Goal: Complete application form: Complete application form

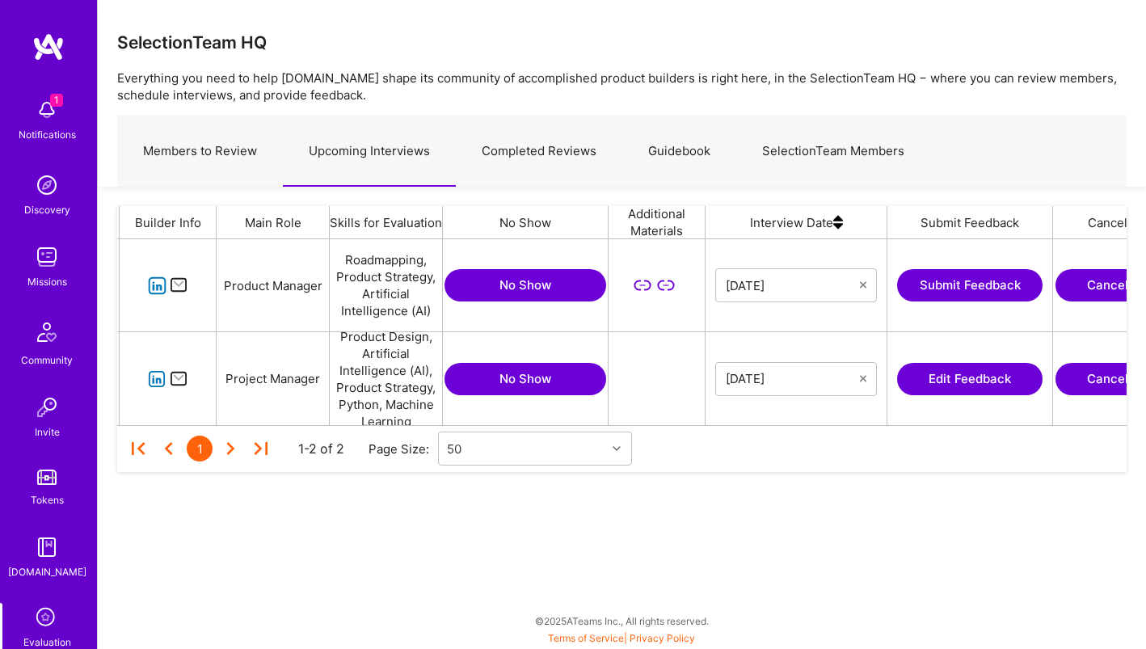
scroll to position [0, 280]
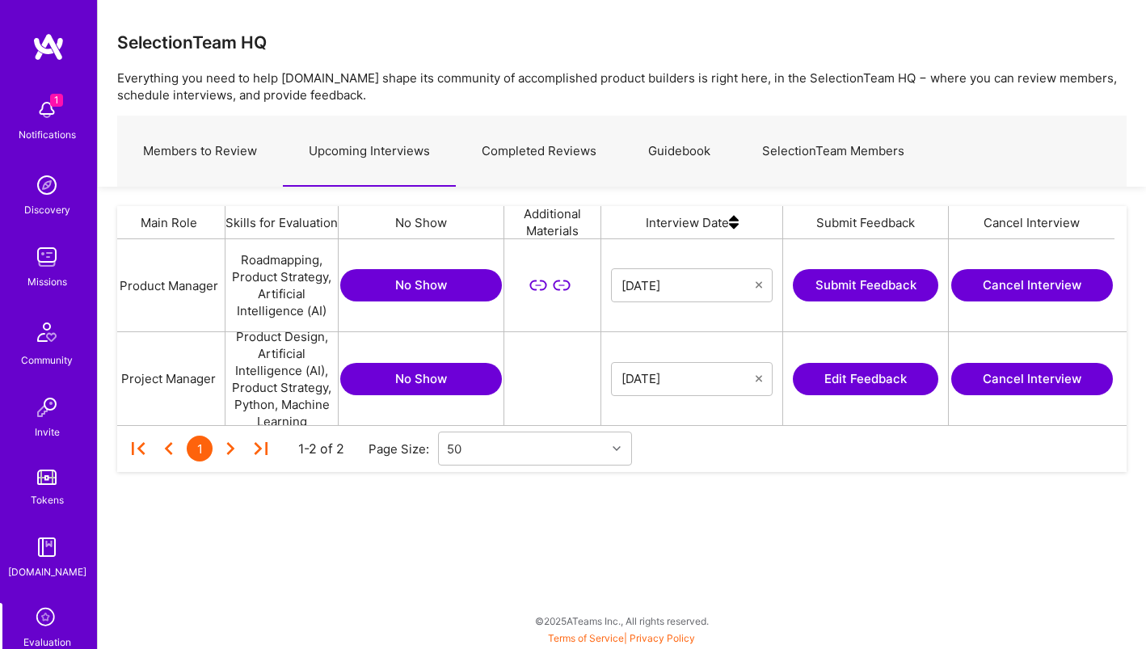
click at [885, 384] on button "Edit Feedback" at bounding box center [866, 379] width 146 height 32
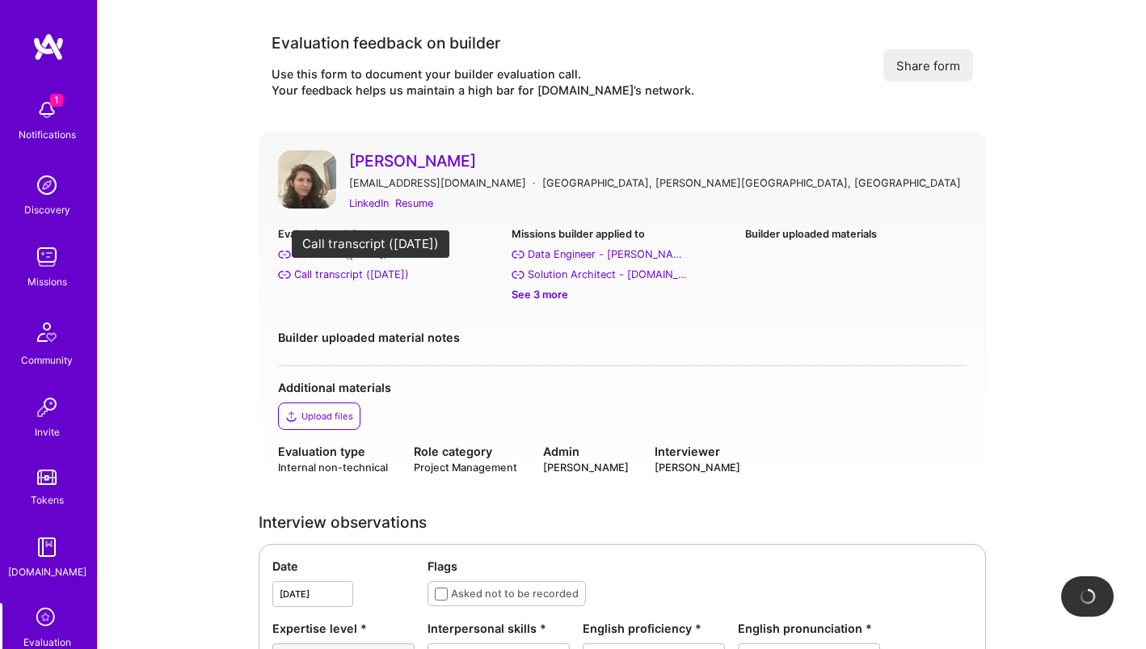
click at [394, 276] on div "Call transcript ([DATE])" at bounding box center [351, 274] width 115 height 17
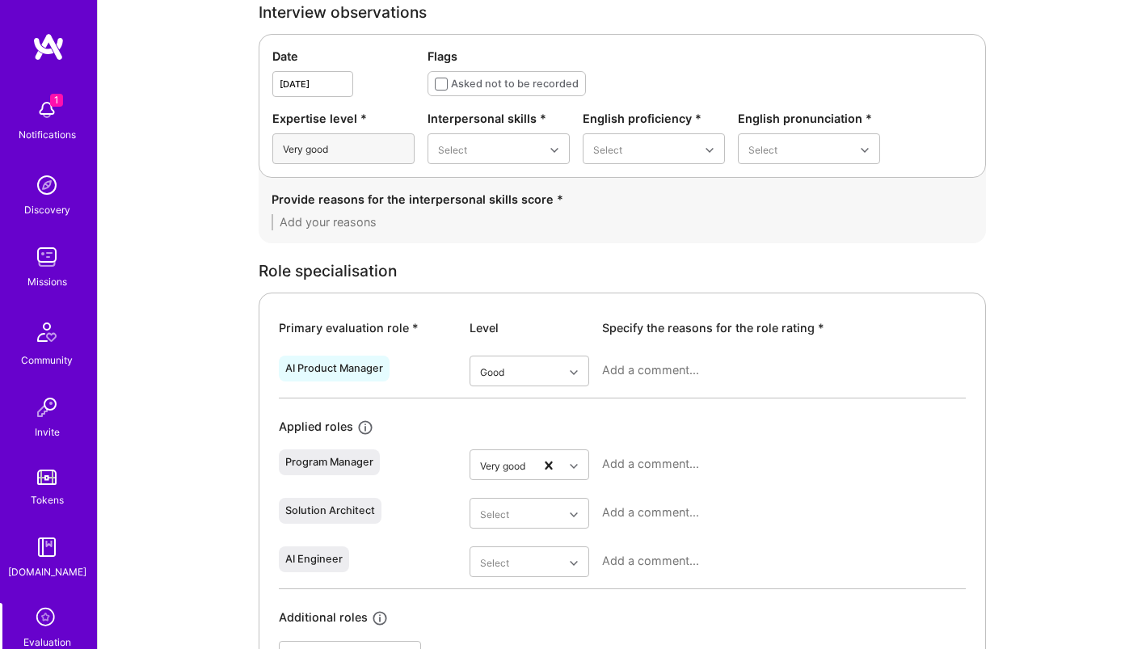
scroll to position [517, 0]
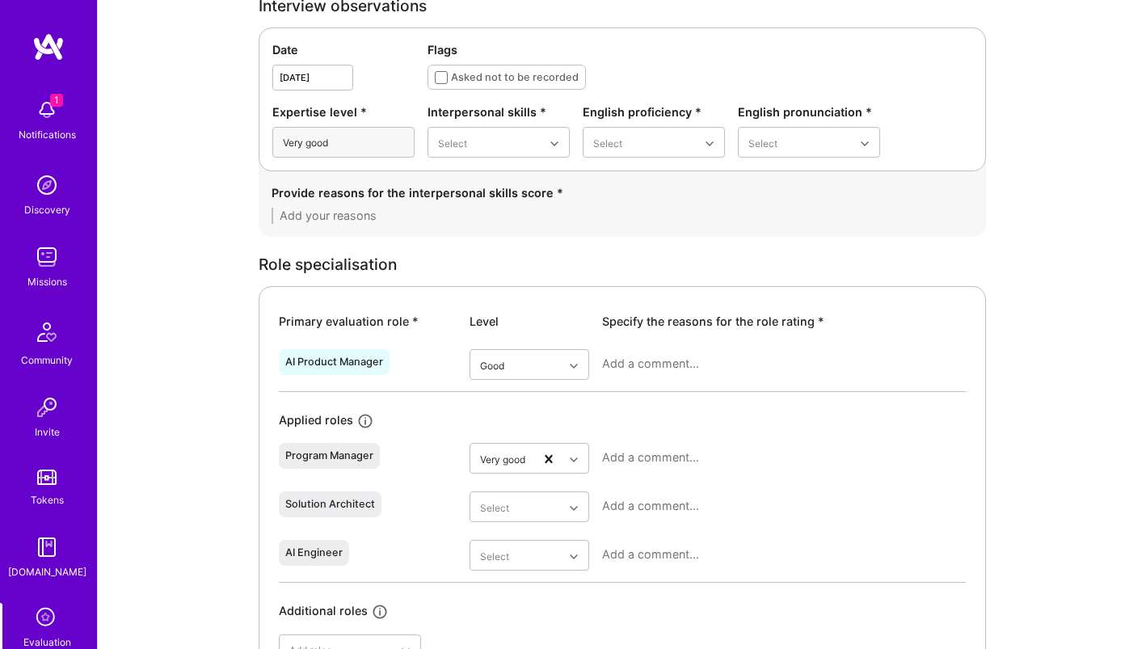
click at [647, 363] on textarea at bounding box center [784, 364] width 364 height 16
paste textarea "Strong AI product engineer with deep expertise in computer vision and healthcar…"
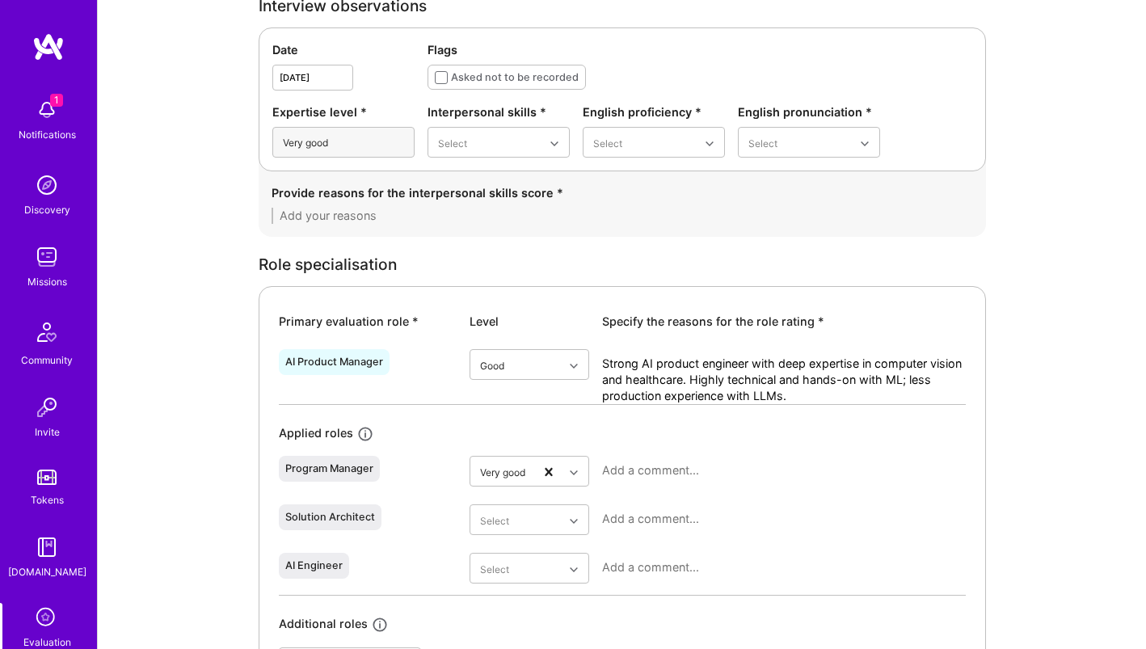
type textarea "Strong AI product engineer with deep expertise in computer vision and healthcar…"
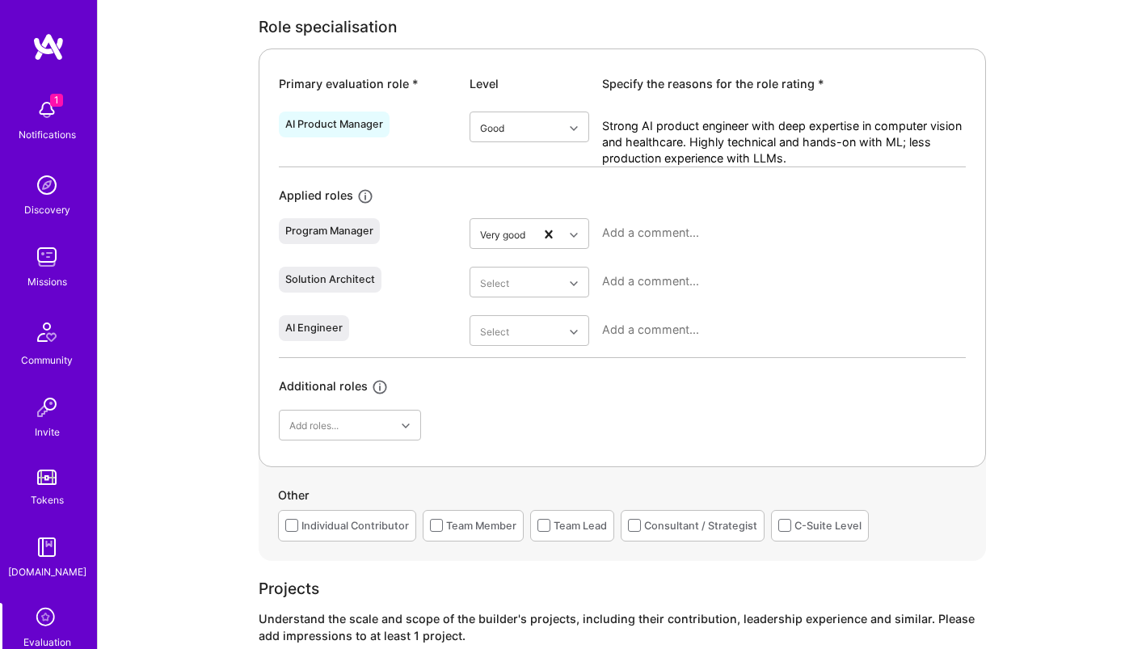
scroll to position [758, 0]
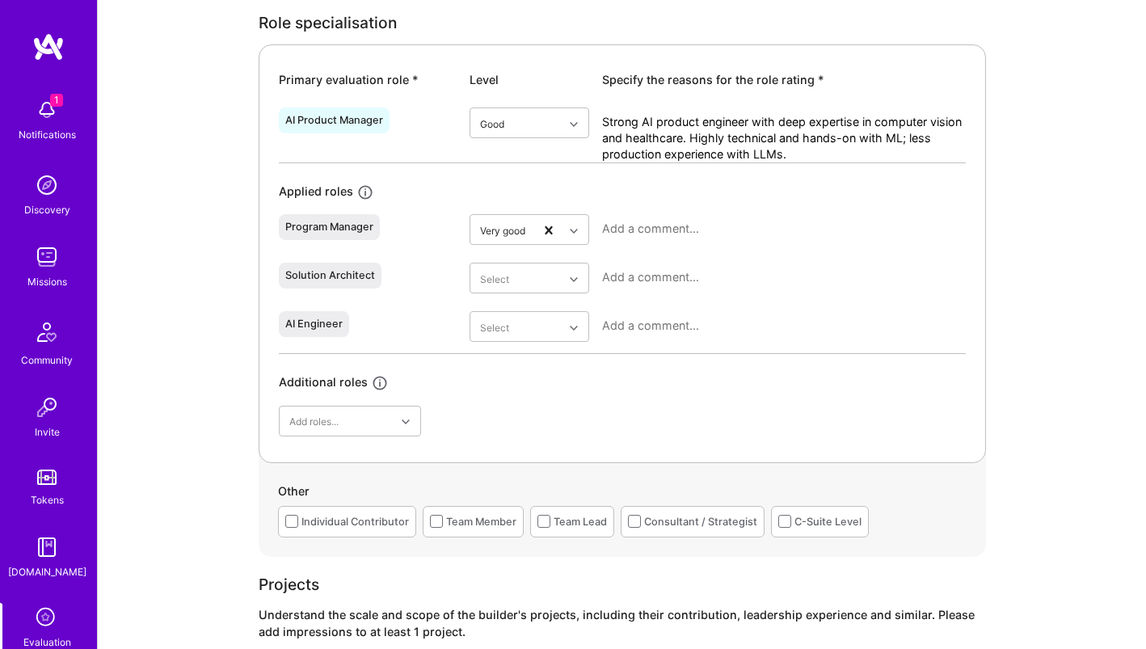
click at [626, 231] on textarea at bounding box center [784, 229] width 364 height 16
paste textarea "The candidate spent several years leading a computer vision project at NEC focu…"
type textarea "The candidate spent several years leading a computer vision project at NEC focu…"
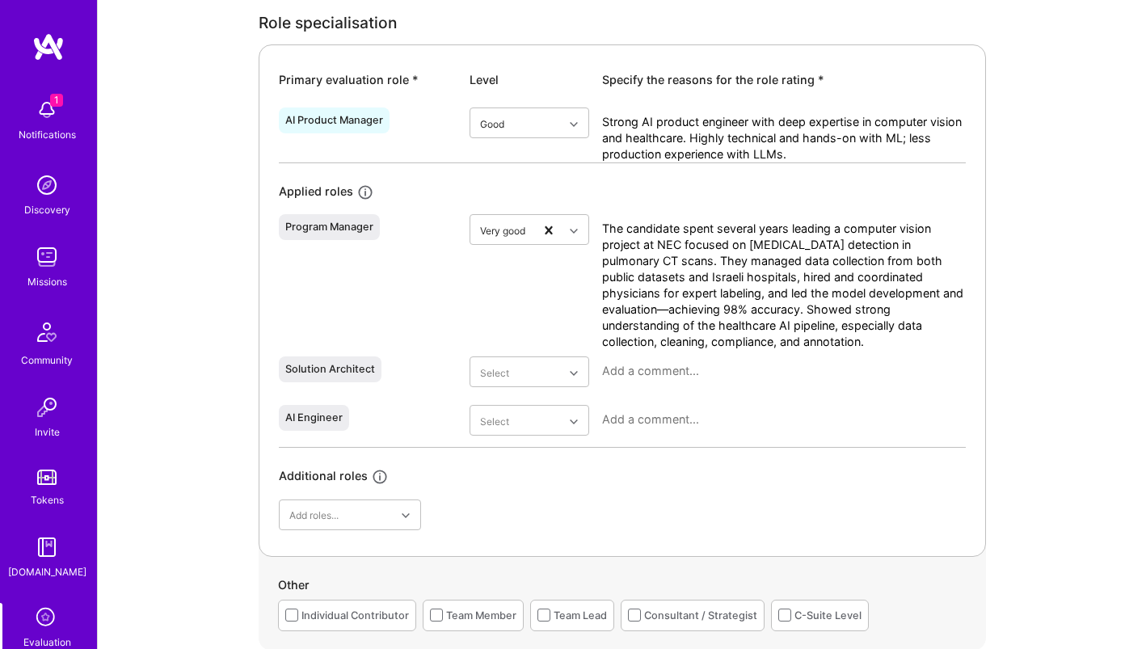
scroll to position [0, 0]
click at [711, 266] on textarea "The candidate spent several years leading a computer vision project at NEC focu…" at bounding box center [784, 285] width 364 height 129
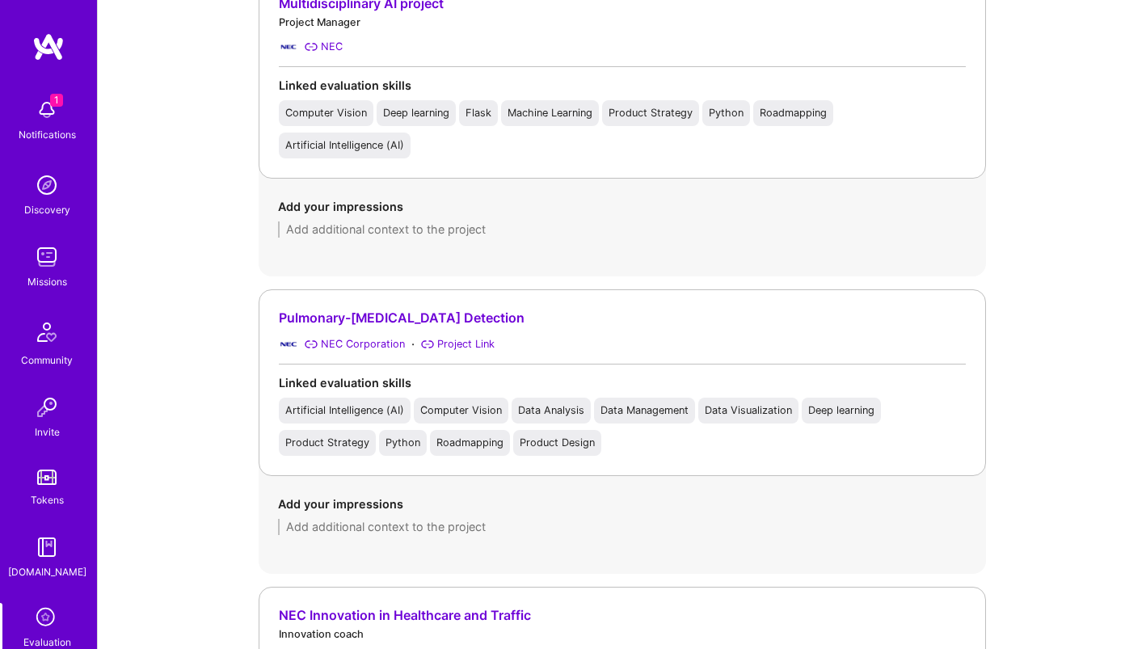
scroll to position [1438, 0]
click at [507, 517] on textarea at bounding box center [622, 525] width 689 height 16
paste textarea "They led a [MEDICAL_DATA] detection effort on CT scans (NEC collaboration/healt…"
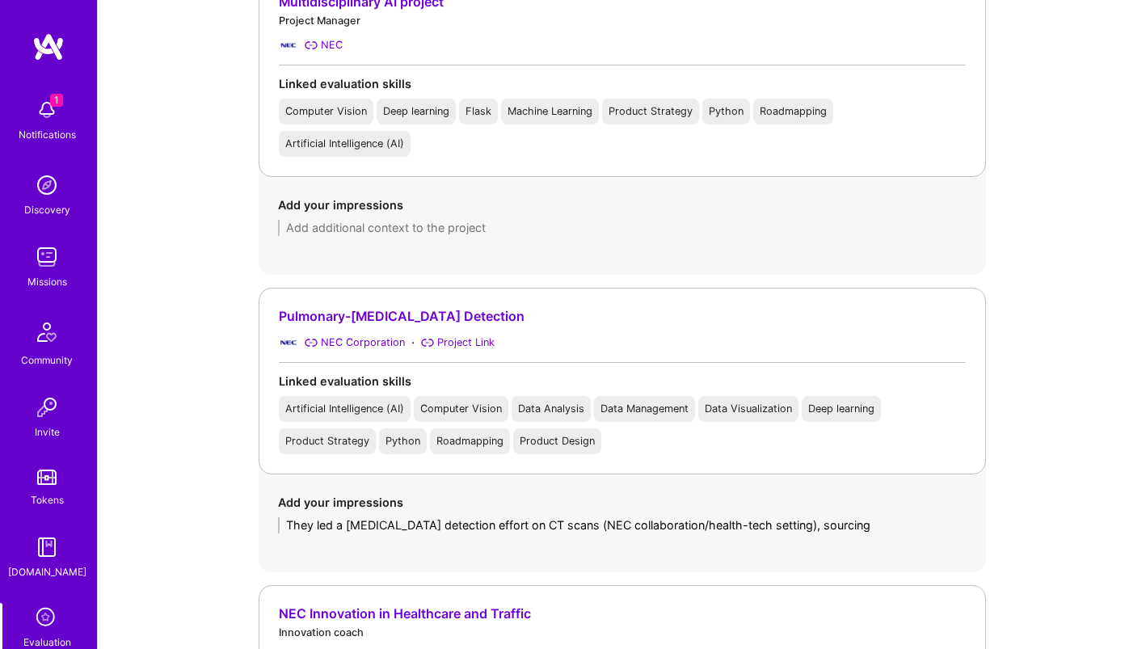
scroll to position [0, 0]
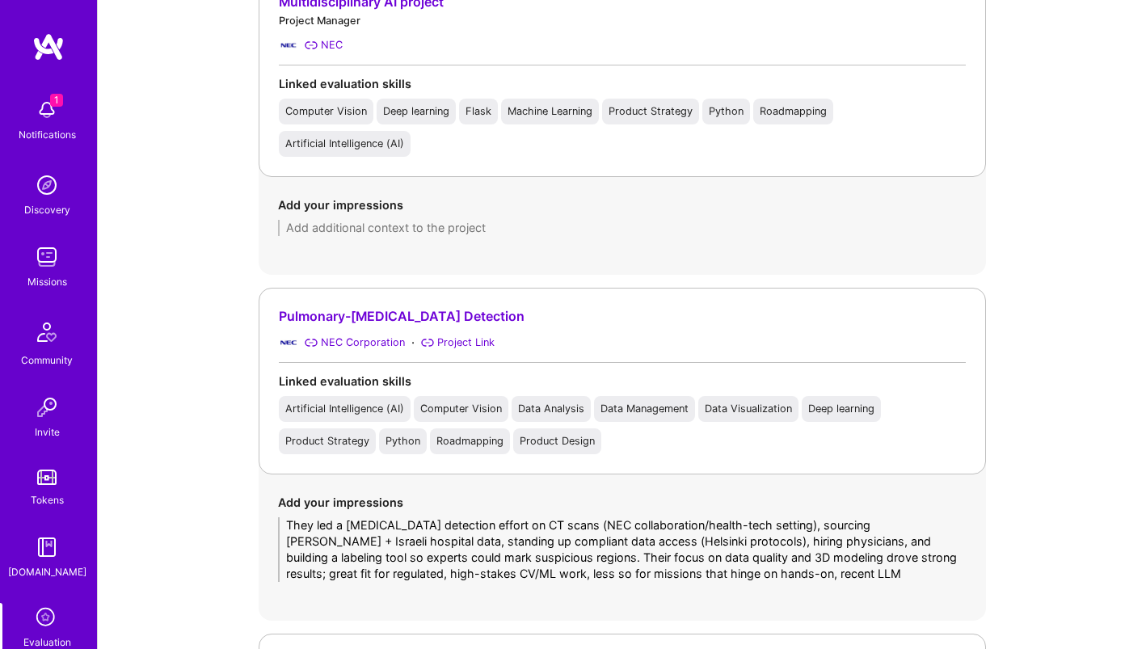
click at [479, 576] on textarea "They led a [MEDICAL_DATA] detection effort on CT scans (NEC collaboration/healt…" at bounding box center [622, 549] width 689 height 65
type textarea "They led a [MEDICAL_DATA] detection effort on CT scans (NEC collaboration/healt…"
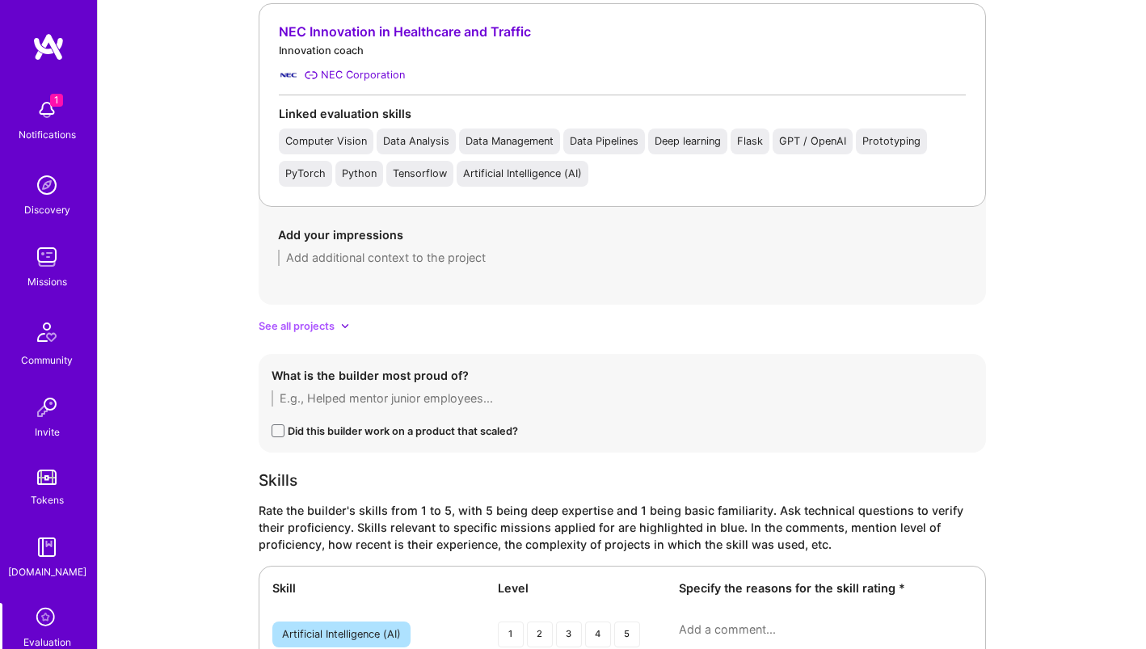
scroll to position [2101, 0]
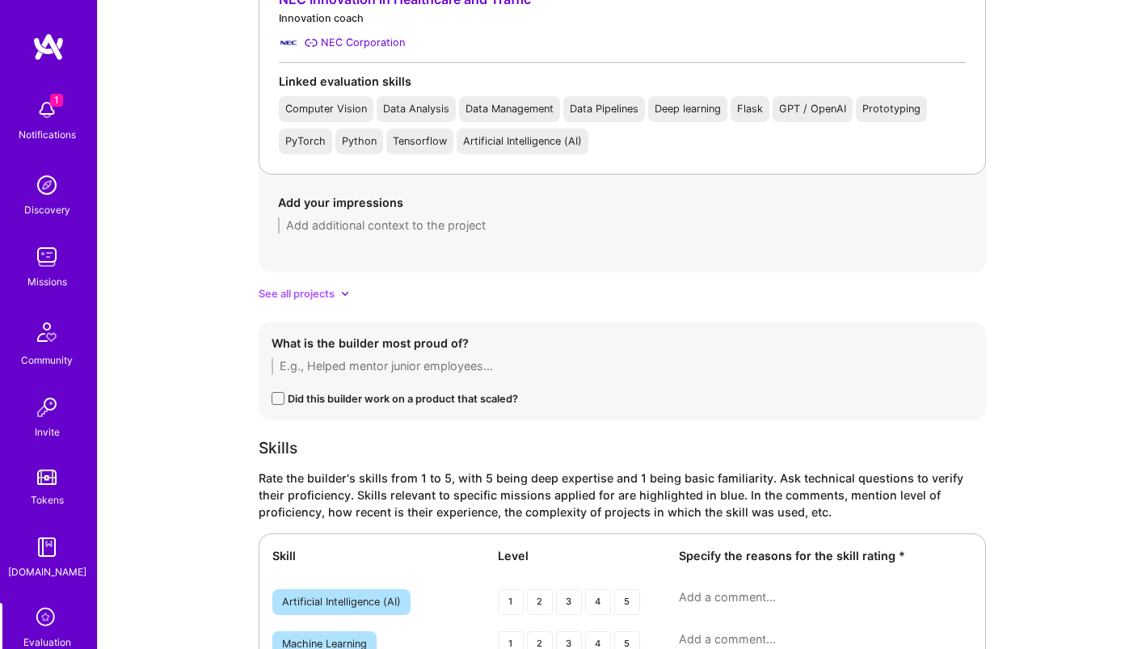
click at [409, 362] on textarea at bounding box center [623, 366] width 702 height 16
paste textarea "Achieving ~98% detection performance in trials and showing physicians misses th…"
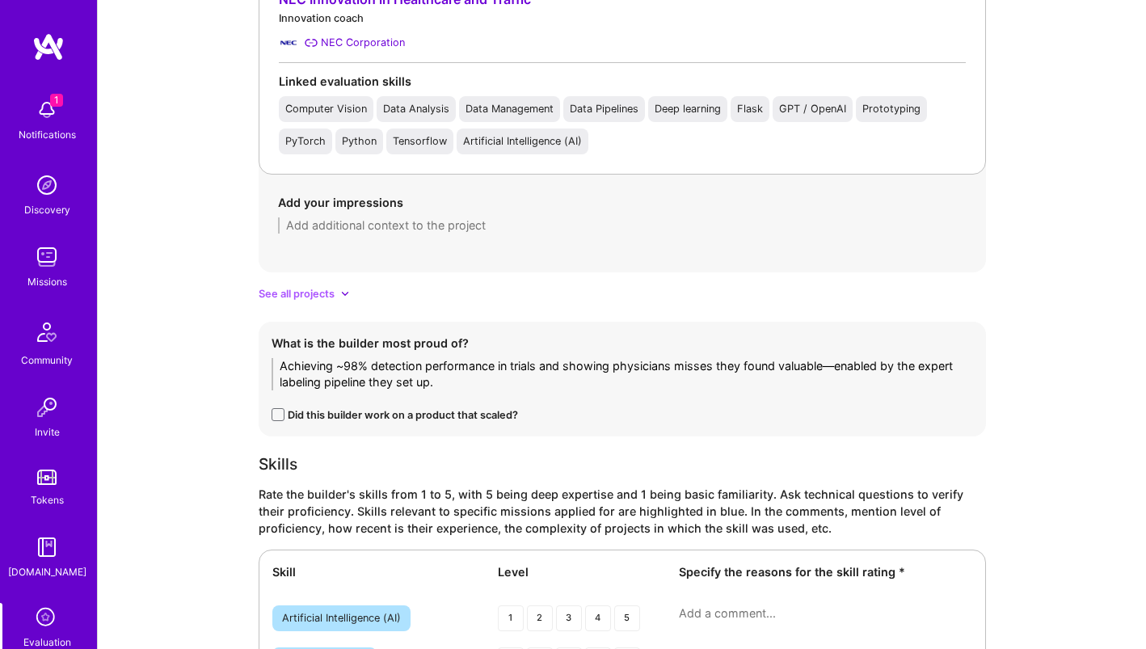
type textarea "Achieving ~98% detection performance in trials and showing physicians misses th…"
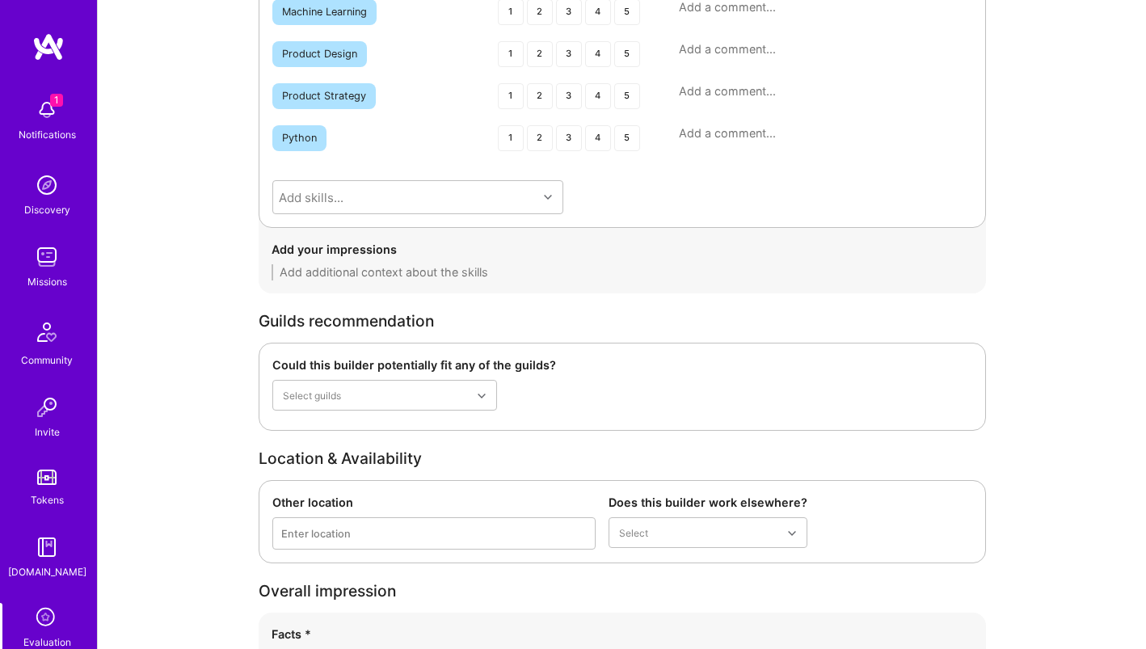
scroll to position [3048, 0]
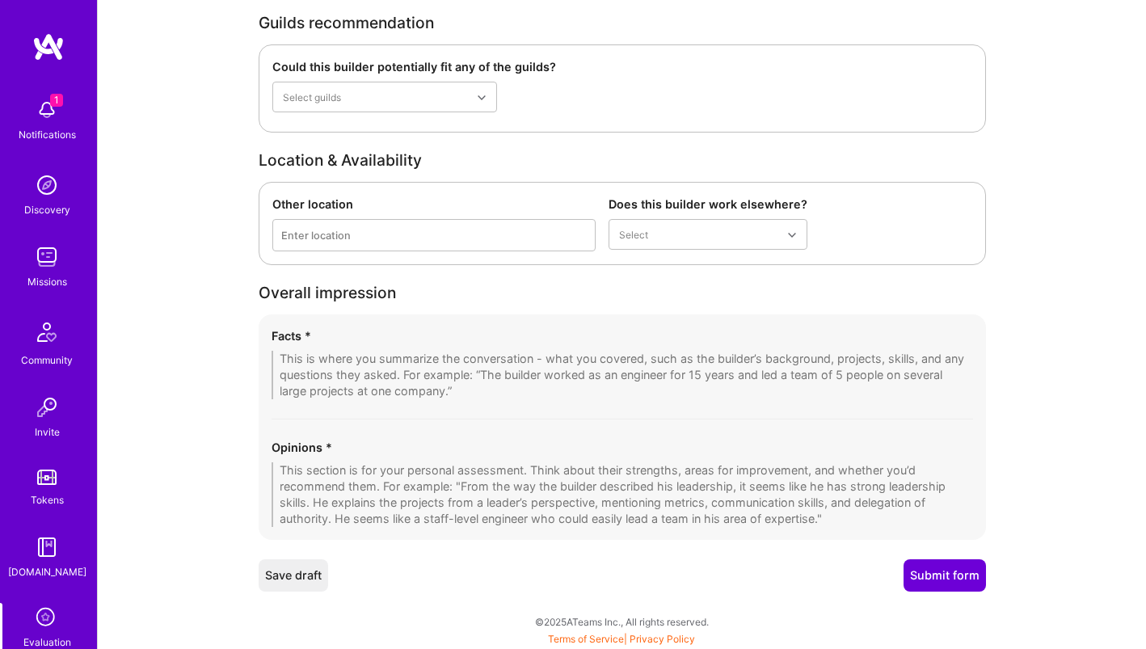
click at [460, 340] on div "Facts *" at bounding box center [623, 335] width 702 height 17
click at [455, 358] on textarea at bounding box center [623, 375] width 702 height 49
paste textarea "Core background in computer vision for healthcare; led a CT [MEDICAL_DATA] dete…"
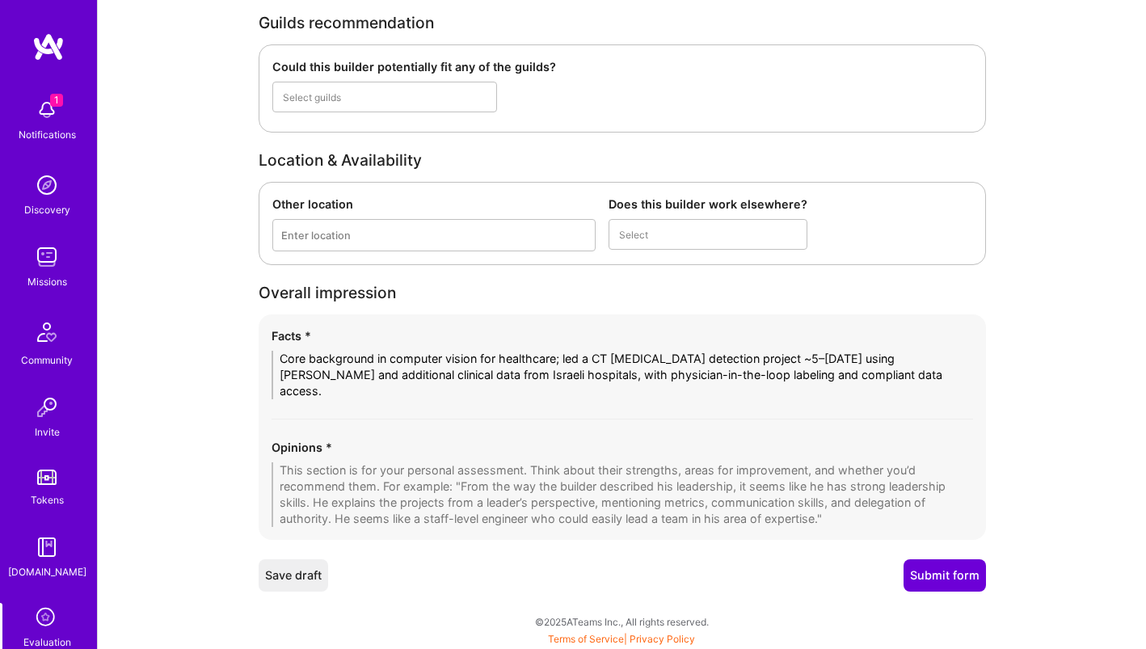
scroll to position [0, 0]
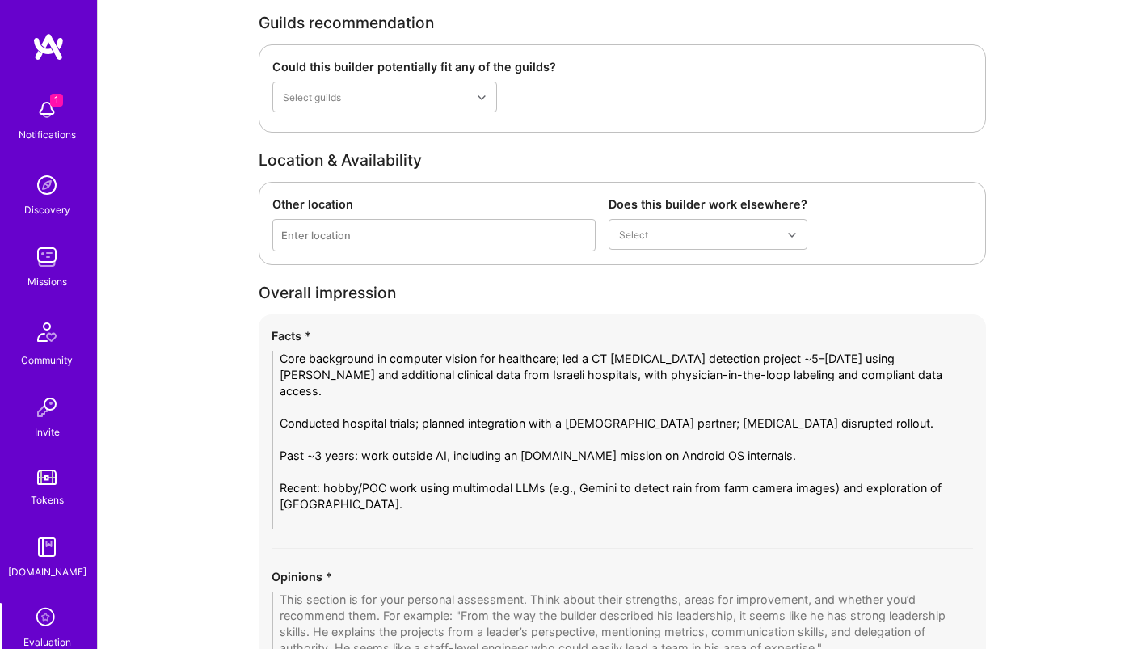
type textarea "Core background in computer vision for healthcare; led a CT [MEDICAL_DATA] dete…"
click at [404, 600] on textarea at bounding box center [623, 624] width 702 height 65
paste textarea "Strong fit wherever deep AI + healthcare/data labeling/compliance is central. V…"
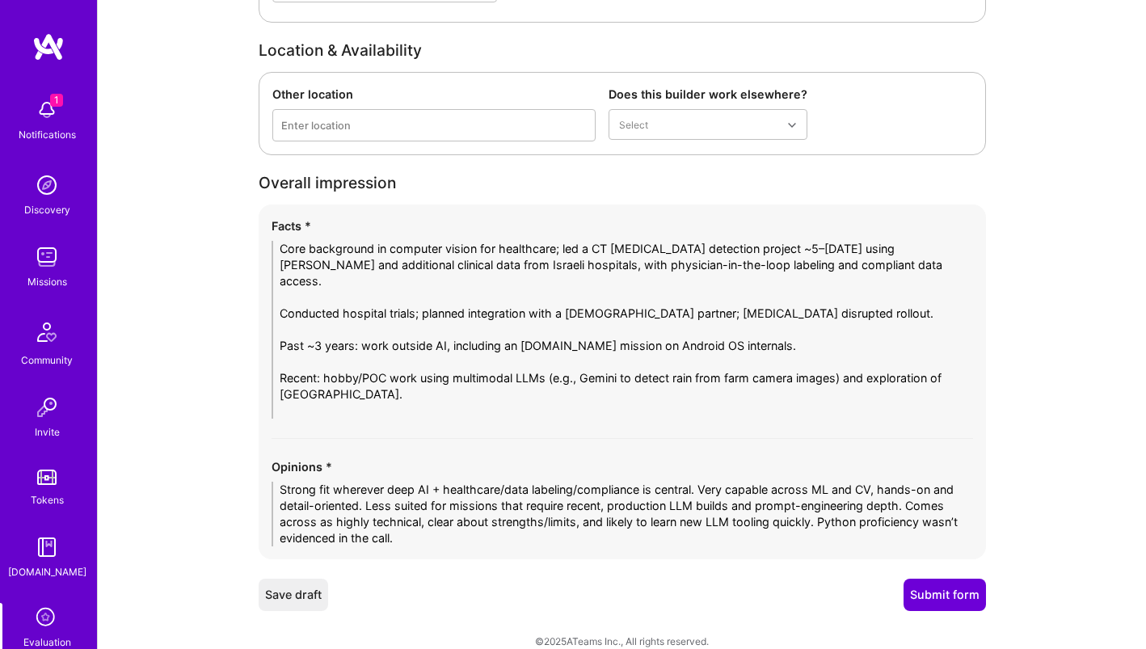
scroll to position [3177, 0]
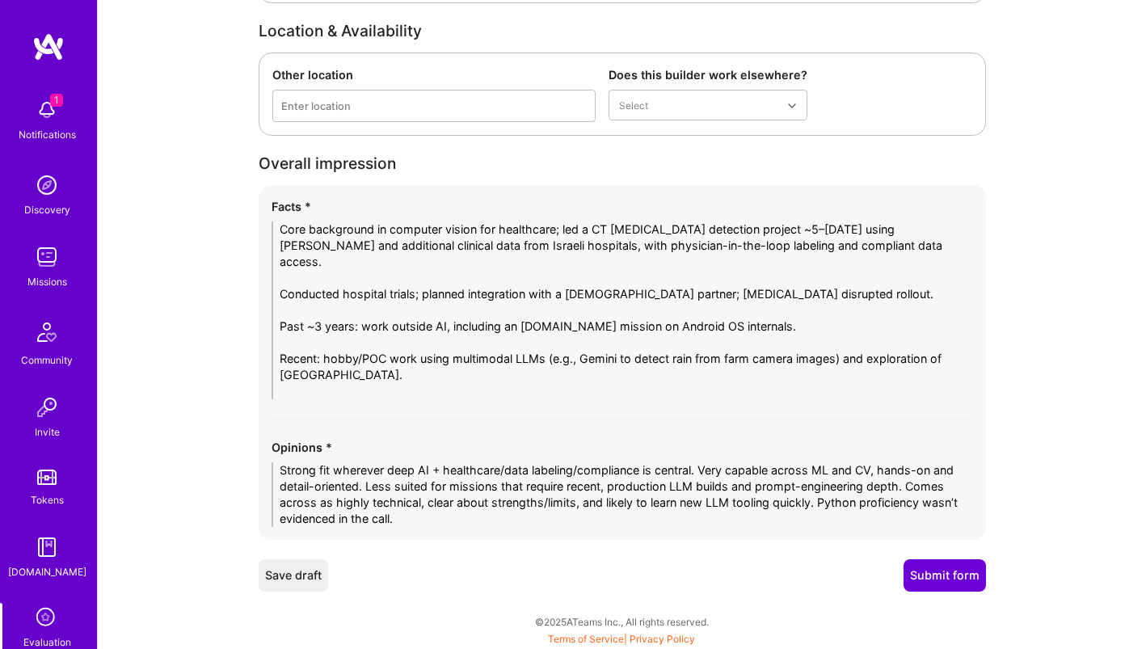
click at [821, 499] on textarea "Strong fit wherever deep AI + healthcare/data labeling/compliance is central. V…" at bounding box center [623, 494] width 702 height 65
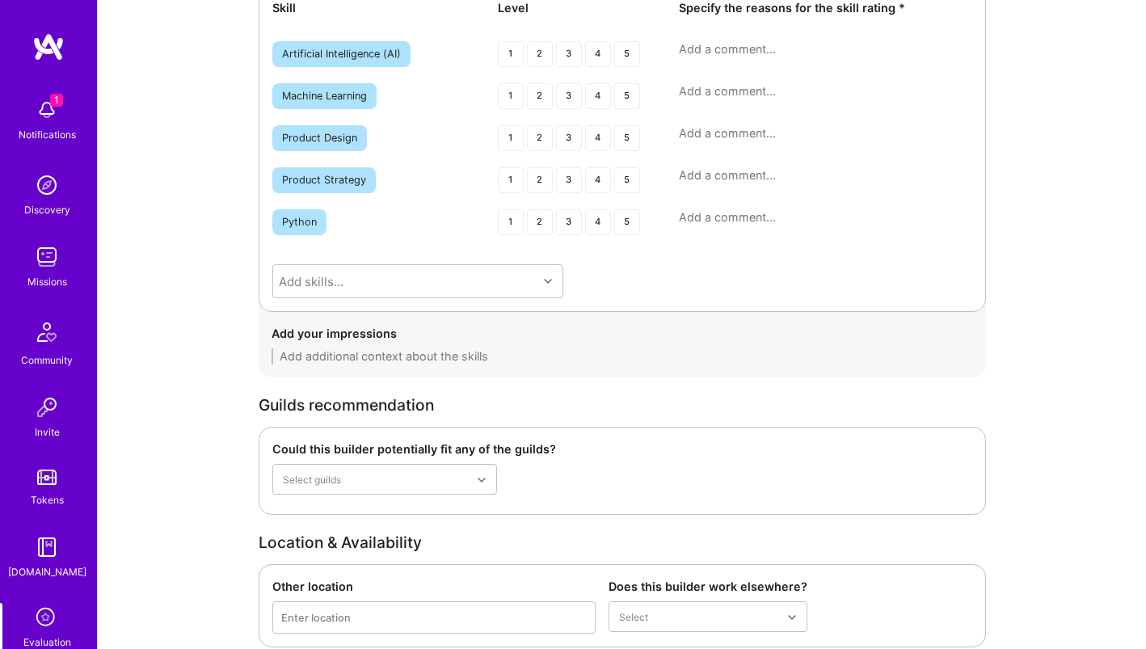
scroll to position [2656, 0]
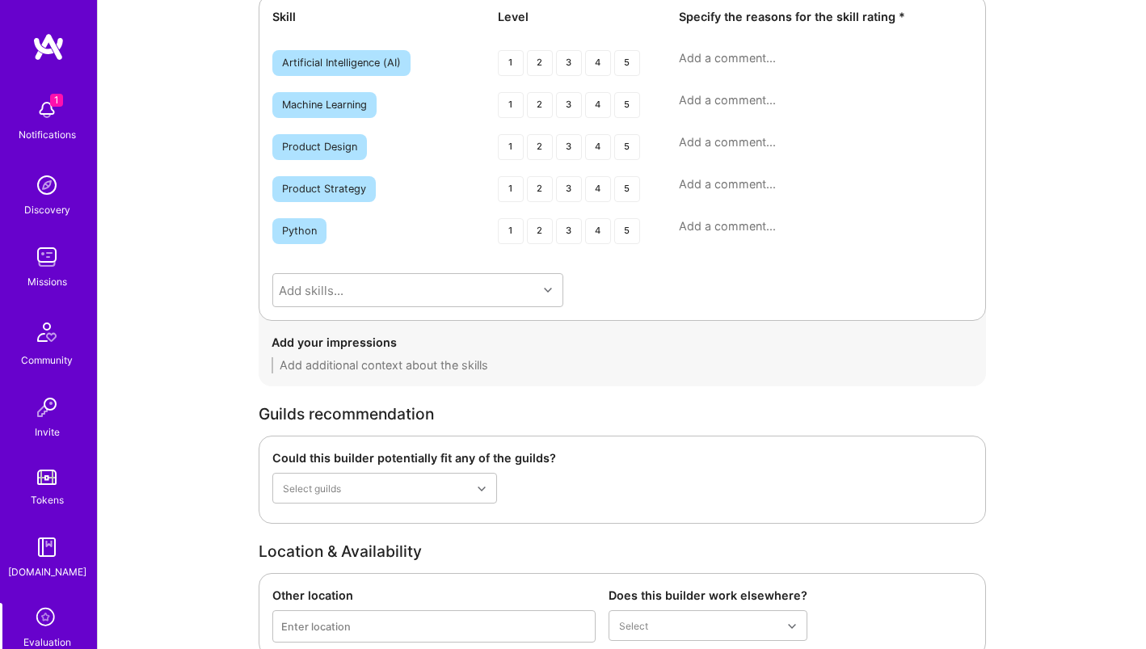
type textarea "Strong fit wherever deep AI + healthcare/data labeling/compliance is central. V…"
drag, startPoint x: 601, startPoint y: 63, endPoint x: 622, endPoint y: 70, distance: 23.0
click at [601, 63] on div "4" at bounding box center [598, 63] width 26 height 26
click at [711, 77] on div "Artificial Intelligence (AI) 1 2 3 4 5" at bounding box center [622, 64] width 700 height 29
click at [707, 61] on textarea at bounding box center [825, 58] width 293 height 16
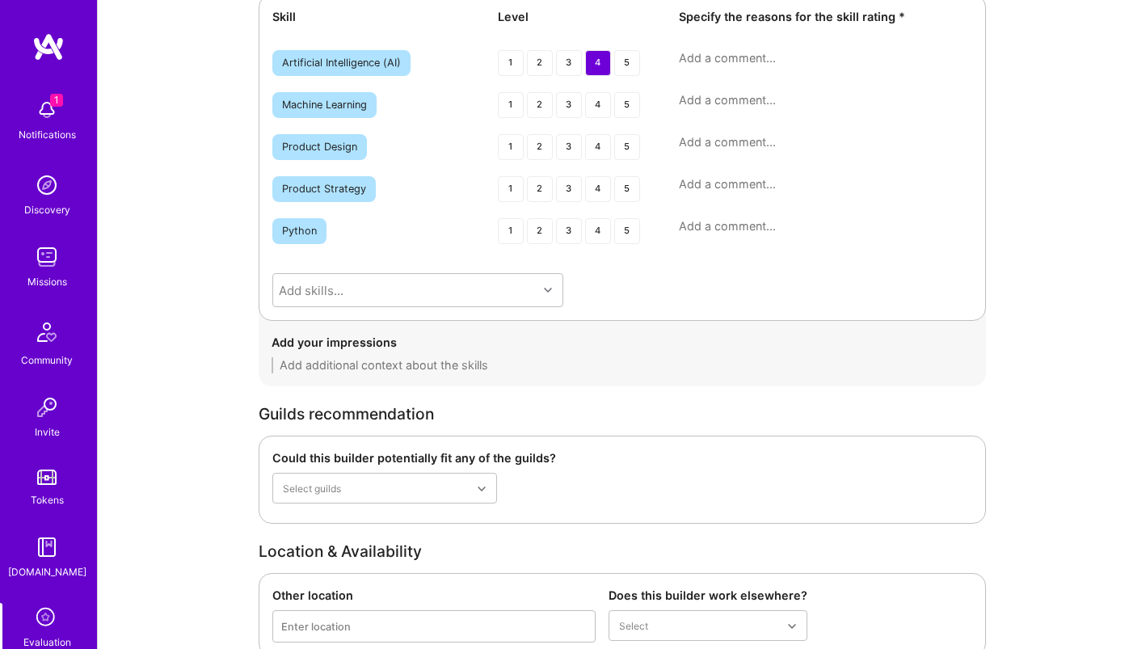
paste textarea "Strong ML/CV background and systems thinking; lighter on recent, production LLM…"
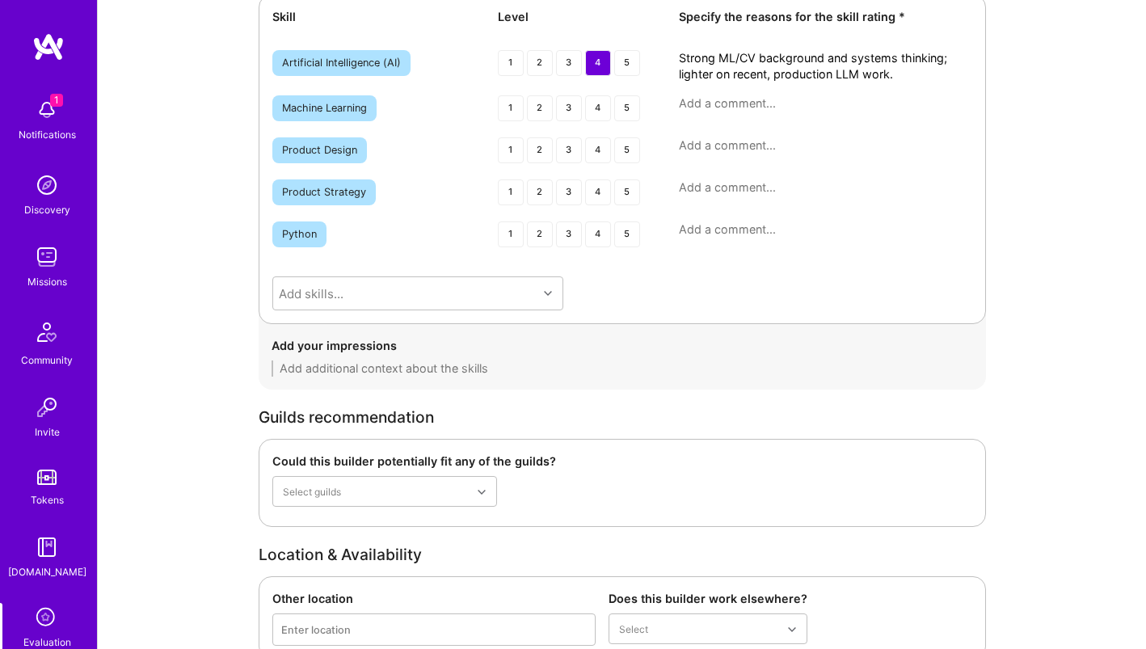
type textarea "Strong ML/CV background and systems thinking; lighter on recent, production LLM…"
click at [631, 115] on div "5" at bounding box center [627, 108] width 26 height 26
click at [716, 112] on div "Machine Learning 1 2 3 4 5" at bounding box center [622, 109] width 700 height 29
click at [711, 103] on textarea at bounding box center [825, 103] width 293 height 16
paste textarea "Hands-on training/fusion, model selection, and performance tuning in real proje…"
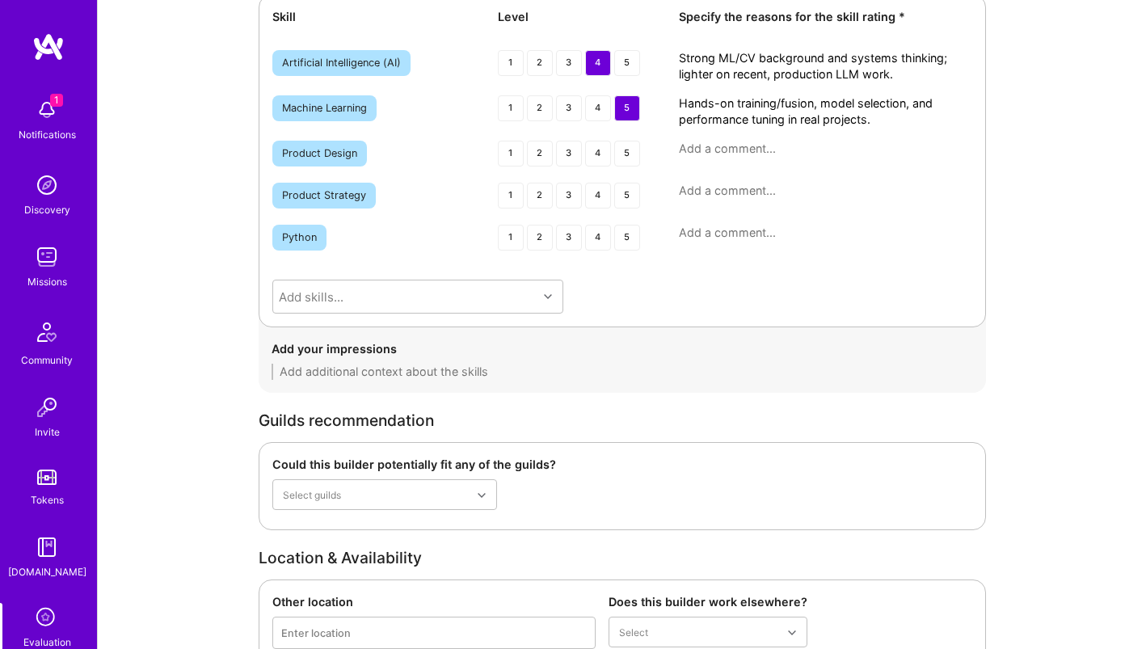
type textarea "Hands-on training/fusion, model selection, and performance tuning in real proje…"
click at [567, 161] on div "3" at bounding box center [569, 154] width 26 height 26
click at [695, 149] on textarea at bounding box center [825, 149] width 293 height 16
paste textarea "Not much signal from the conversation on UX/UI craft or design process."
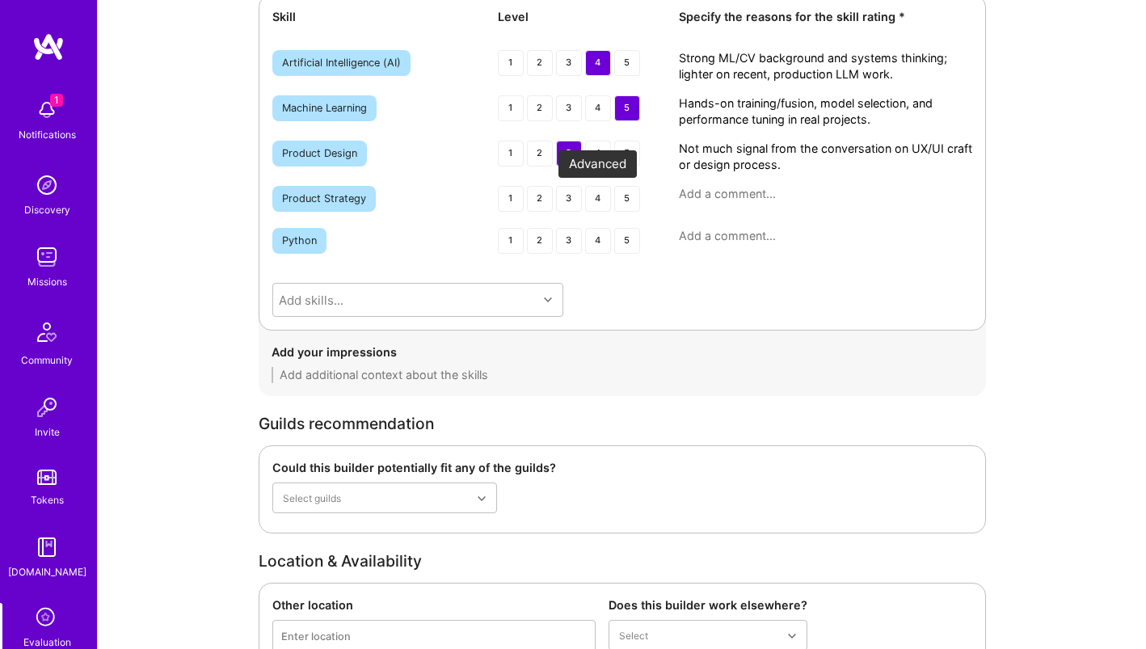
type textarea "Not much signal from the conversation on UX/UI craft or design process."
click at [598, 200] on div "4" at bounding box center [598, 199] width 26 height 26
click at [728, 199] on textarea at bounding box center [825, 194] width 293 height 16
paste textarea "Guided complex, compliance-heavy effort with clear data/labeling strategy and i…"
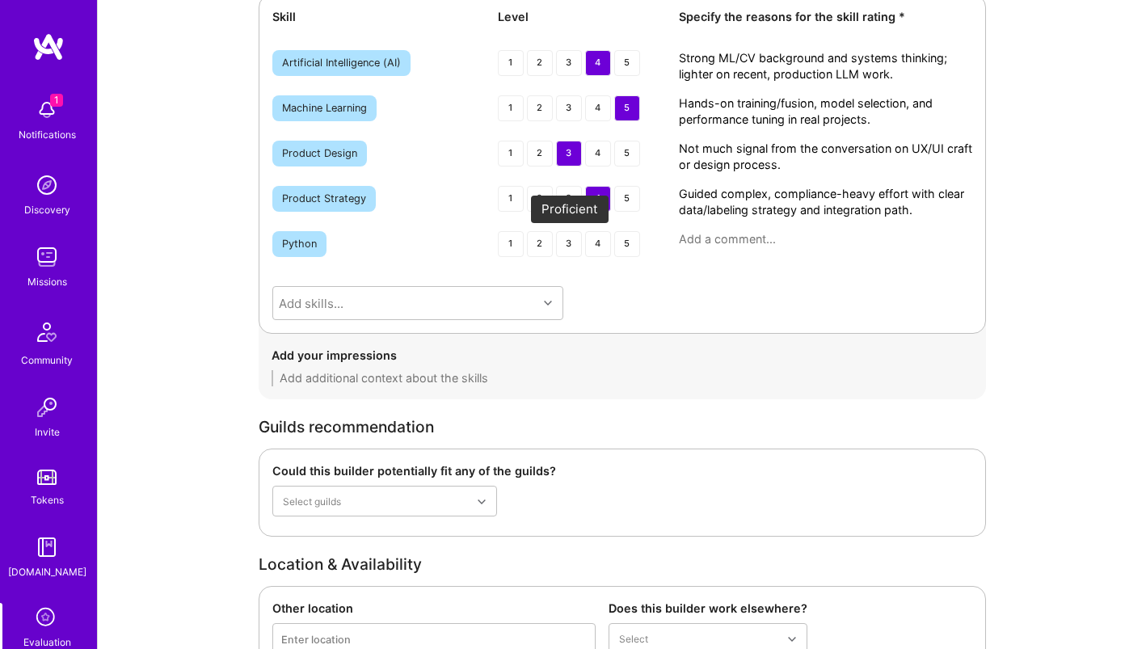
type textarea "Guided complex, compliance-heavy effort with clear data/labeling strategy and i…"
click at [563, 247] on div "3" at bounding box center [569, 244] width 26 height 26
click at [753, 247] on div "Python 1 2 3 4 5" at bounding box center [622, 245] width 700 height 29
click at [736, 237] on textarea at bounding box center [825, 239] width 293 height 16
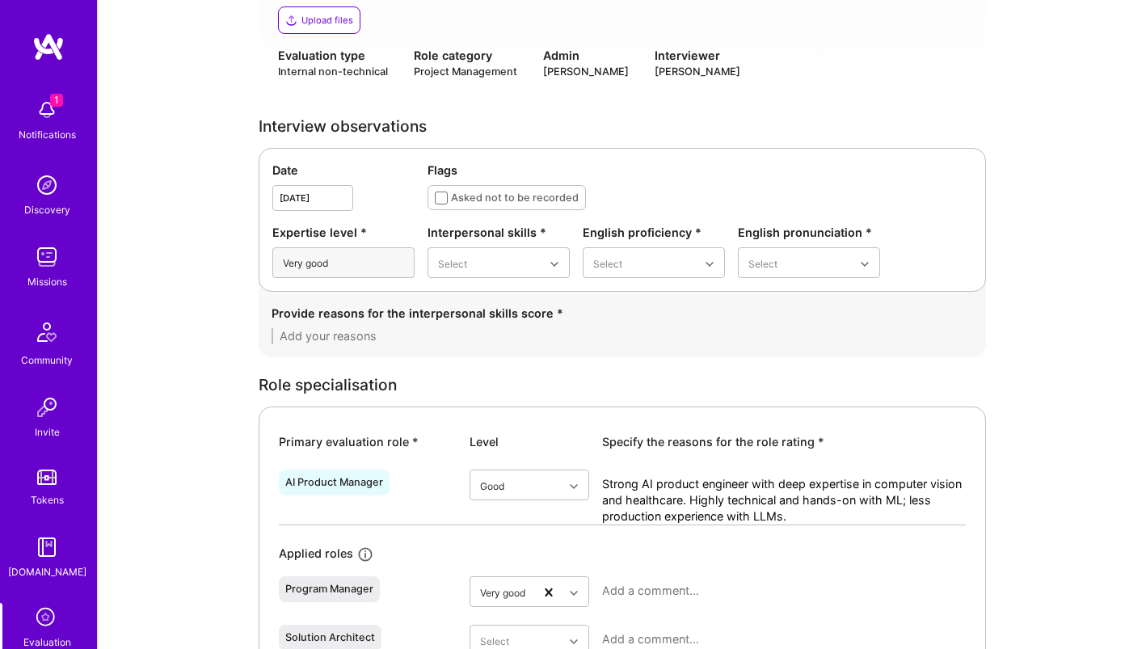
scroll to position [401, 0]
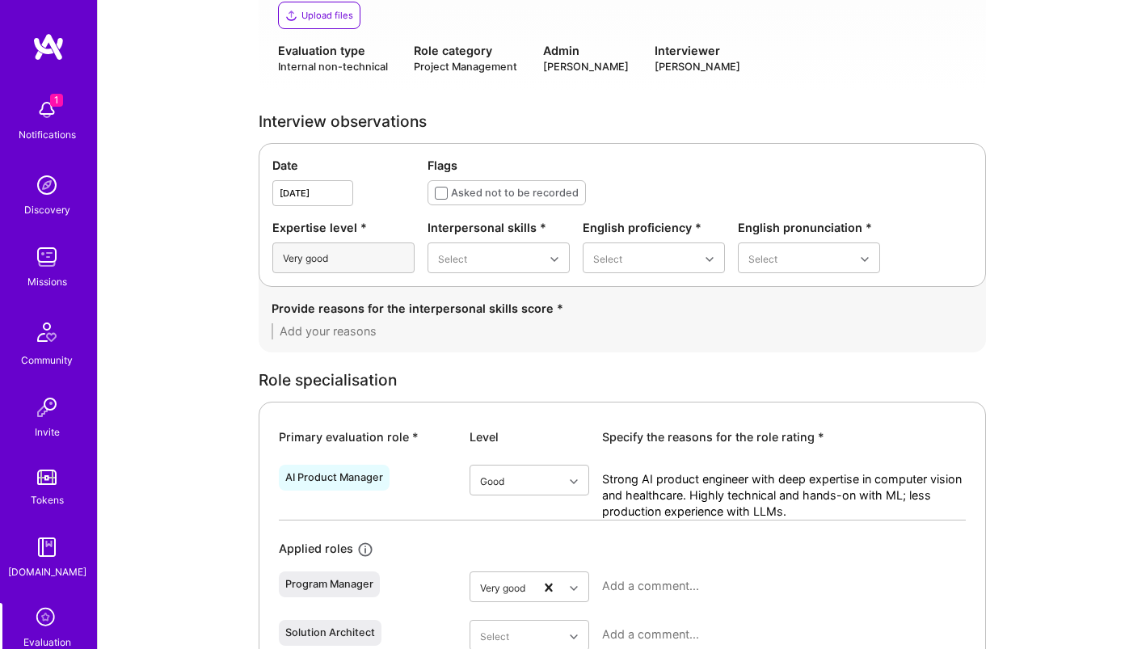
click at [367, 329] on textarea at bounding box center [623, 331] width 702 height 16
paste textarea "Humble, friendly, and candid—open about what they do and don’t know. Communicat…"
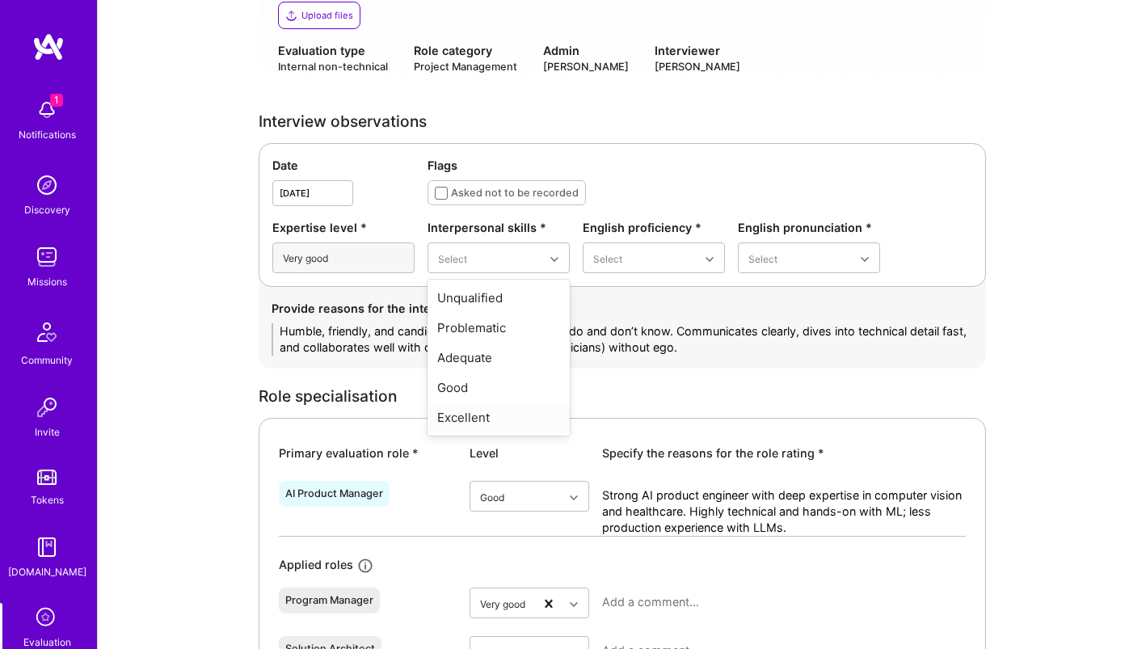
type textarea "Humble, friendly, and candid—open about what they do and don’t know. Communicat…"
click at [489, 415] on div "Excellent" at bounding box center [499, 418] width 142 height 30
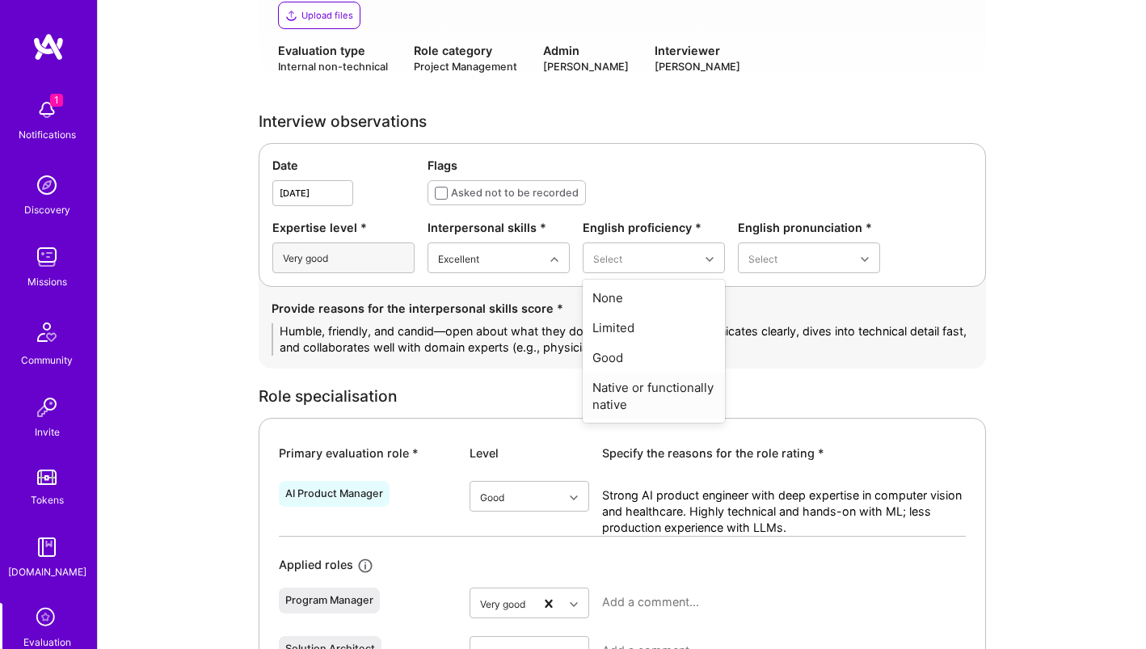
click at [656, 399] on div "Native or functionally native" at bounding box center [654, 396] width 142 height 47
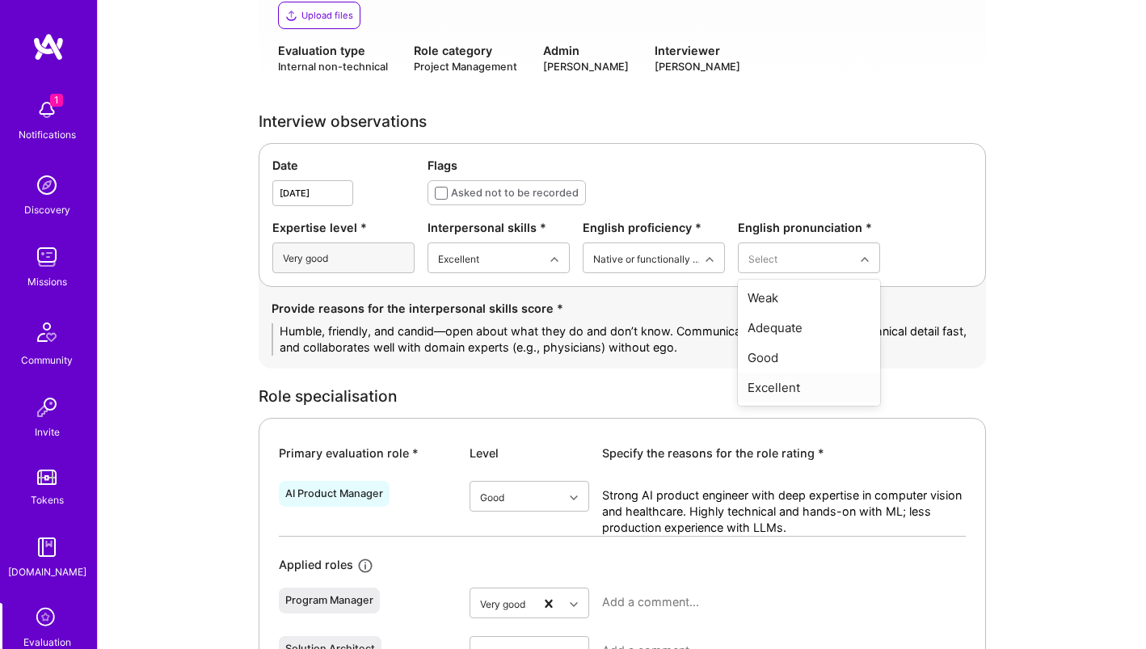
click at [774, 382] on div "Excellent" at bounding box center [809, 388] width 142 height 30
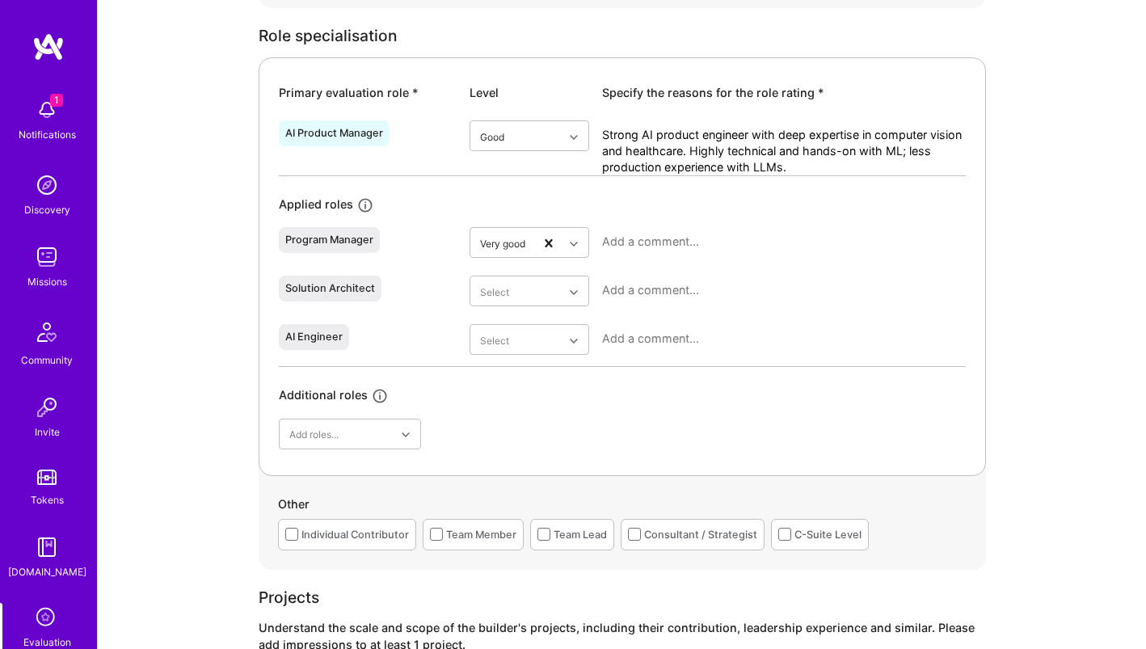
scroll to position [737, 0]
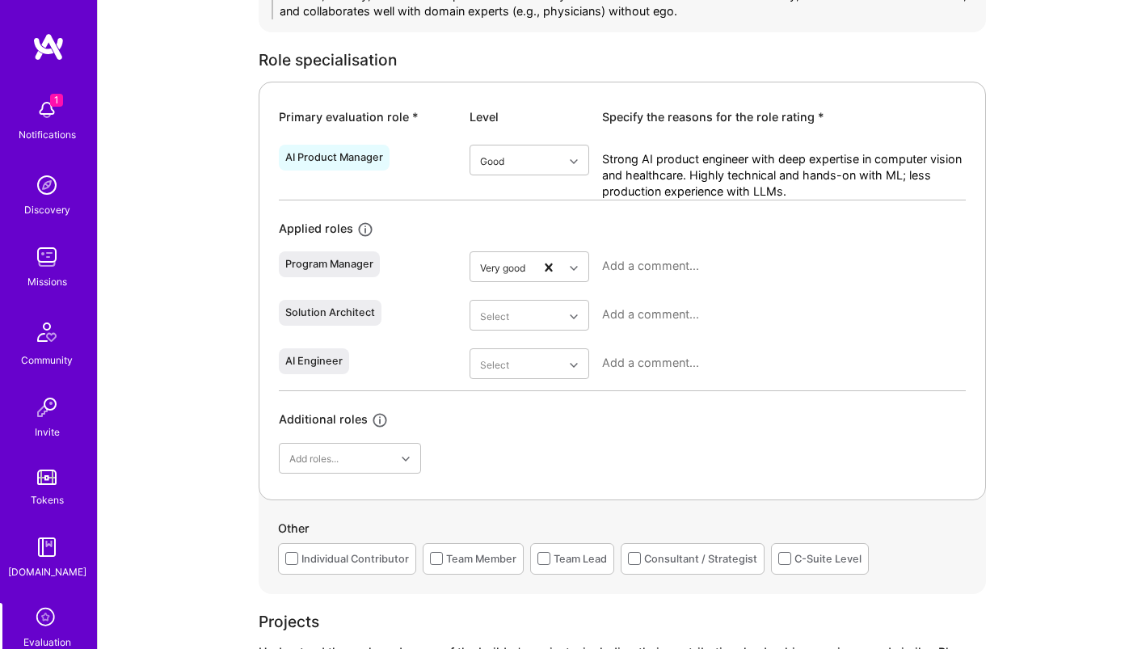
click at [620, 264] on textarea at bounding box center [784, 266] width 364 height 16
click at [661, 171] on textarea "Strong AI product engineer with deep expertise in computer vision and healthcar…" at bounding box center [784, 175] width 364 height 49
click at [641, 270] on textarea at bounding box center [784, 266] width 364 height 16
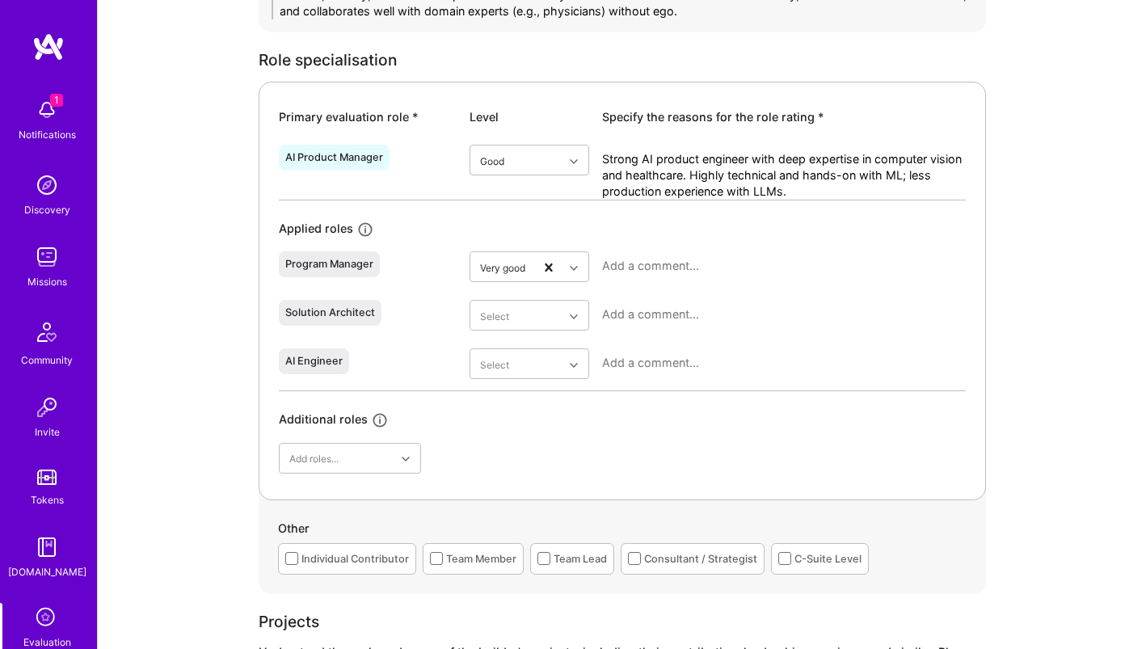
click at [676, 262] on textarea at bounding box center [784, 266] width 364 height 16
paste textarea "Guided complex, compliance-heavy effort with clear data/labeling strategy and i…"
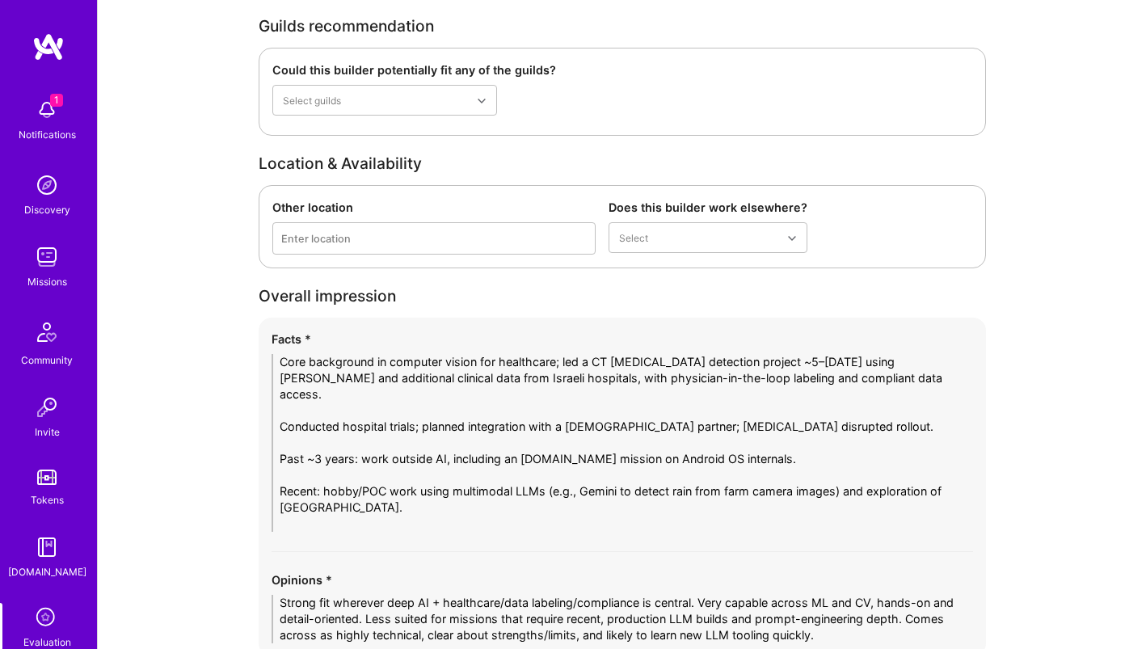
scroll to position [3053, 0]
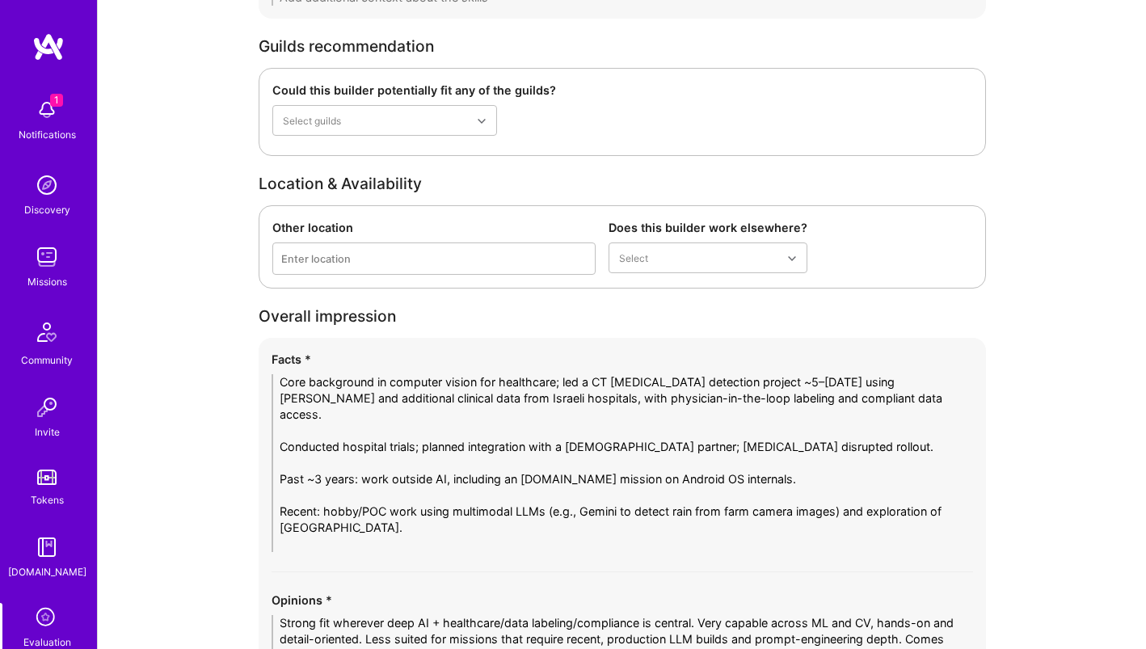
type textarea "Guided complex, compliance-heavy effort with clear data/labeling strategy and i…"
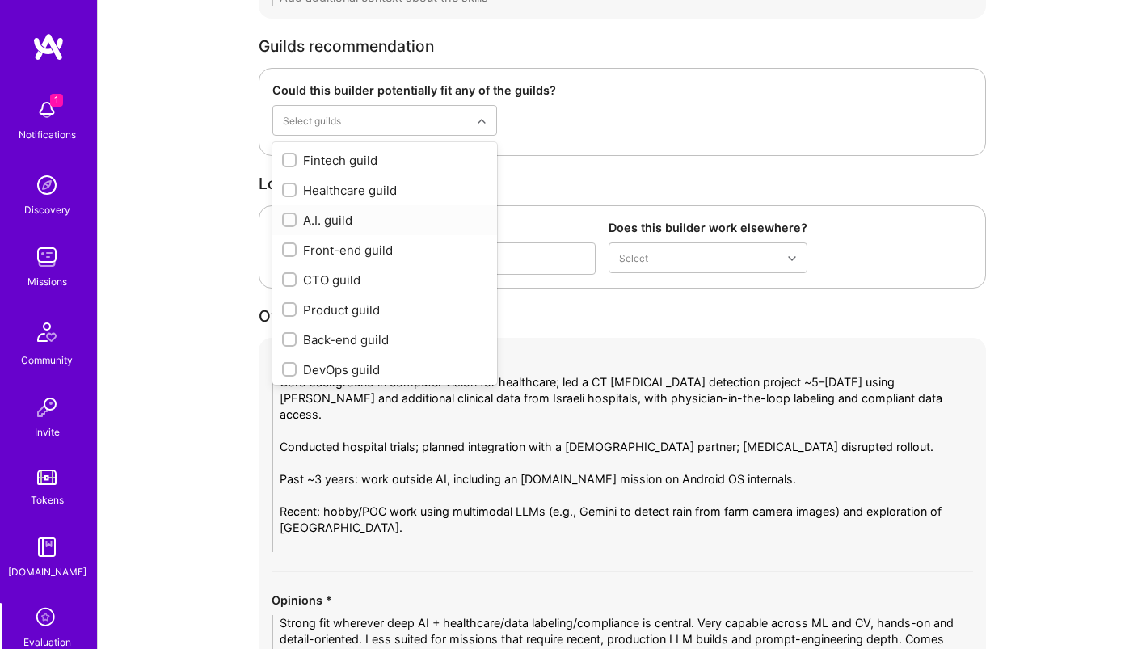
click at [328, 218] on div "A.I. guild" at bounding box center [384, 220] width 205 height 17
checkbox input "true"
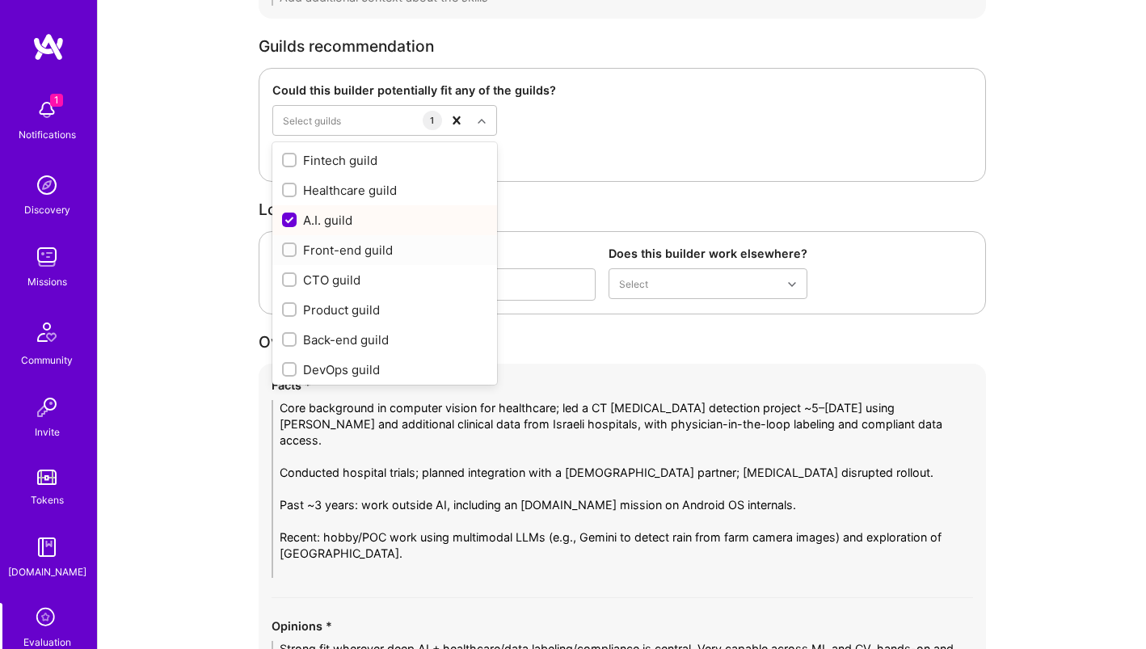
click at [951, 224] on div "Location & Availability Other location Enter location Does this builder work el…" at bounding box center [623, 257] width 728 height 113
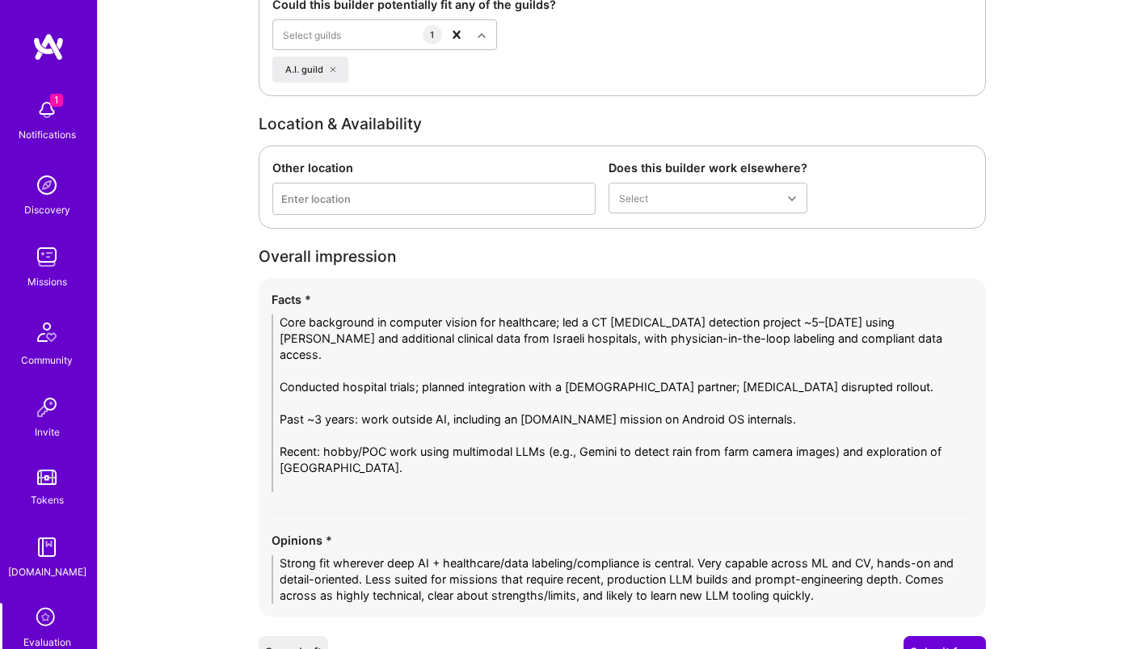
scroll to position [3216, 0]
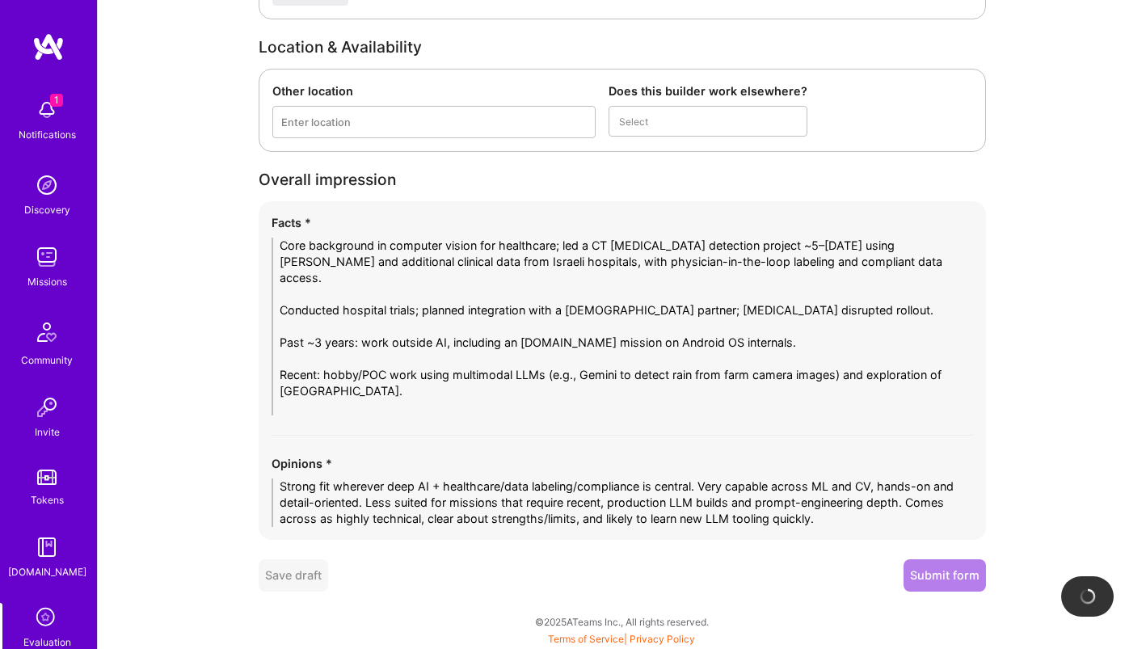
click at [953, 572] on button "Submit form" at bounding box center [945, 575] width 82 height 32
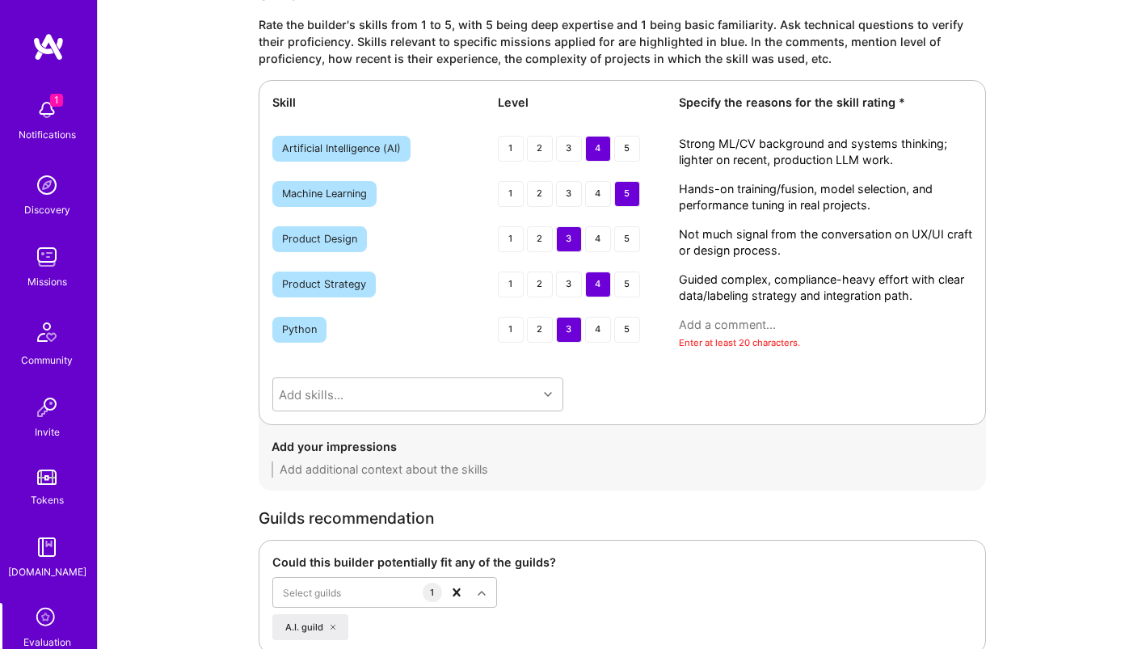
scroll to position [2587, 0]
click at [711, 331] on textarea at bounding box center [825, 325] width 293 height 16
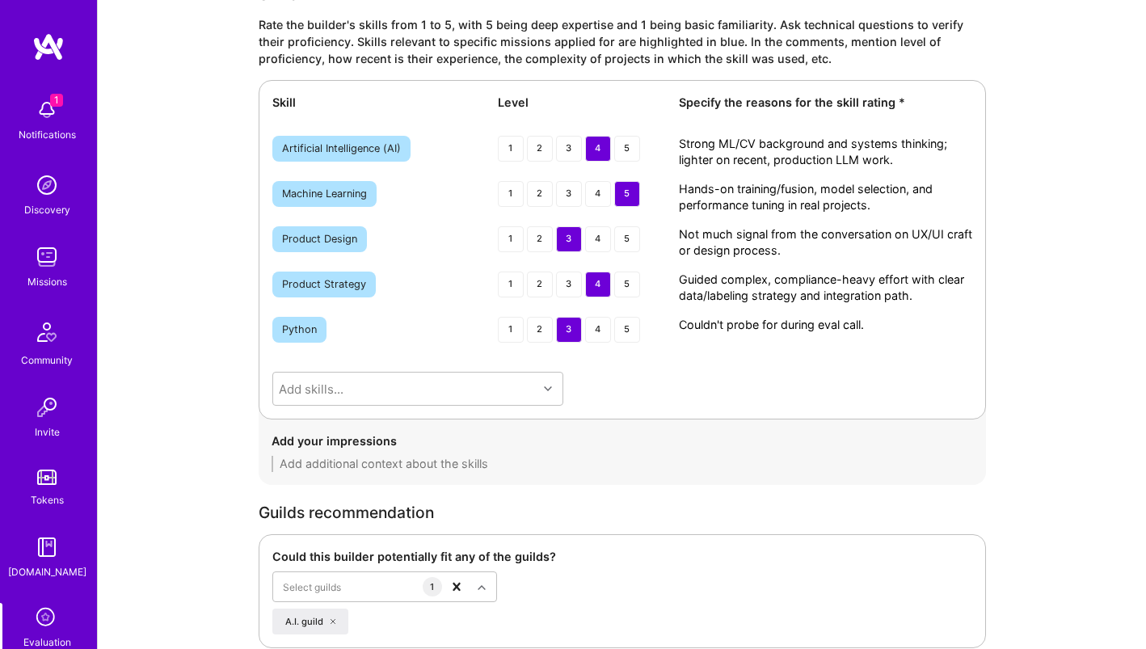
scroll to position [3216, 0]
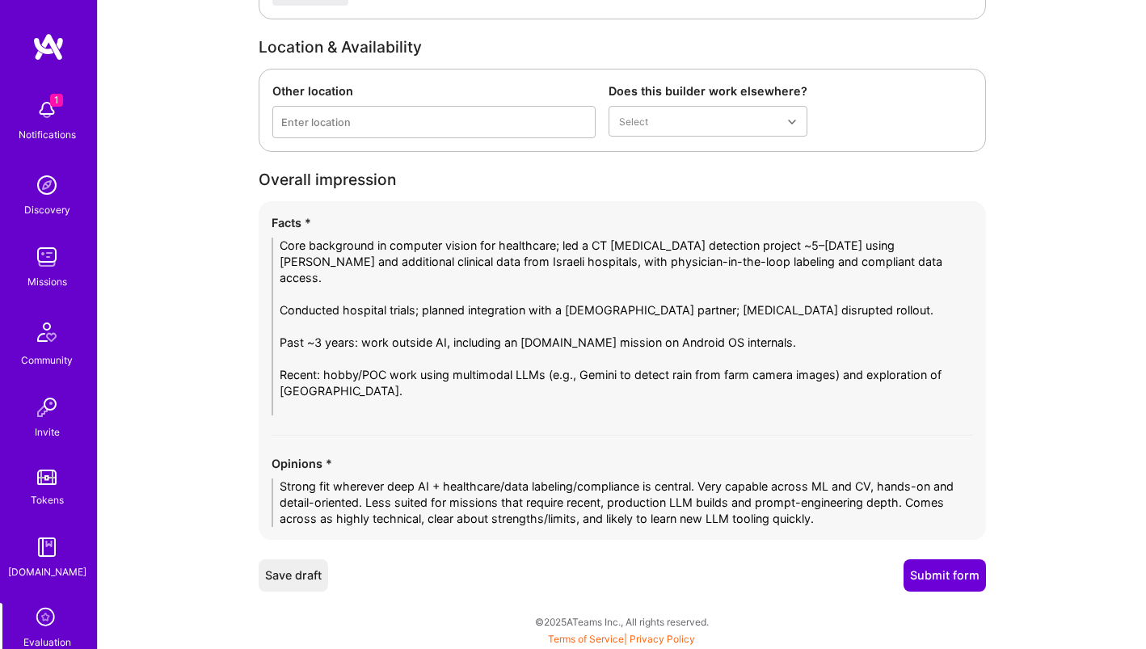
type textarea "Couldn't probe for during eval call."
click at [940, 573] on button "Submit form" at bounding box center [945, 575] width 82 height 32
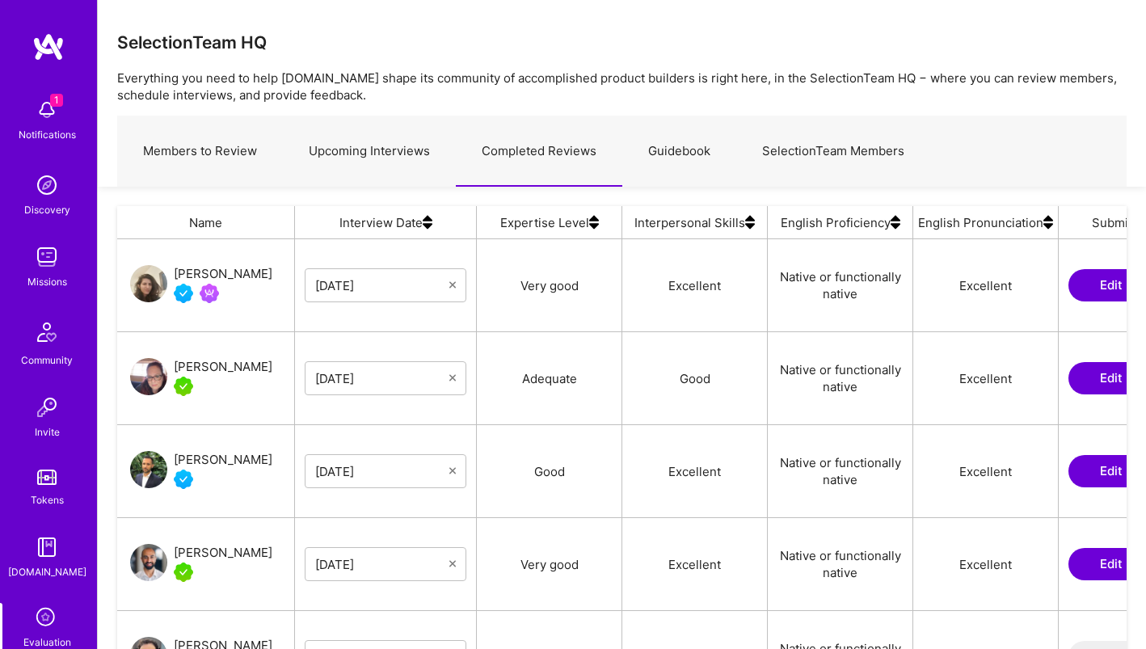
scroll to position [479, 1010]
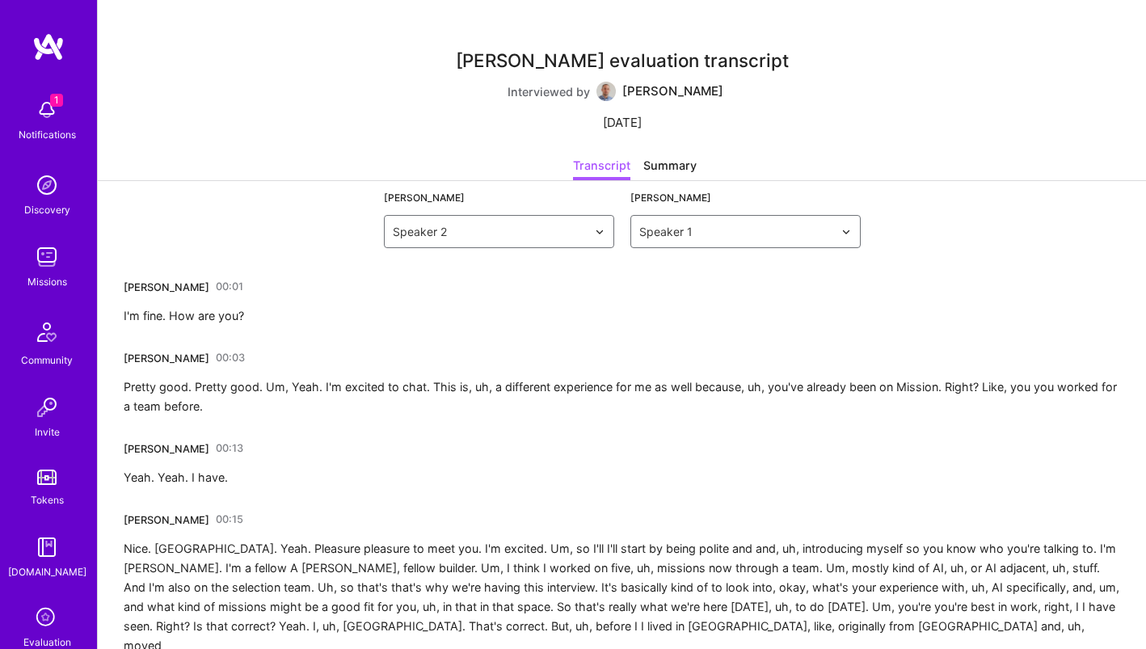
click at [545, 397] on div "Pretty good. Pretty good. Um, Yeah. I'm excited to chat. This is, uh, a differe…" at bounding box center [622, 397] width 997 height 39
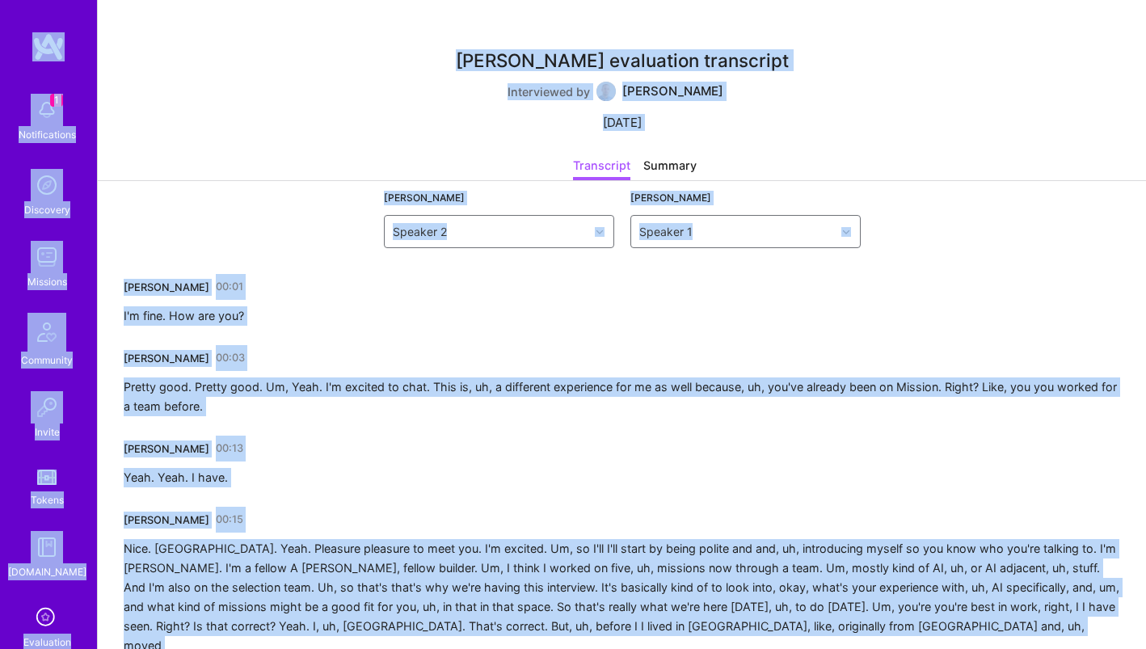
copy body "1 Notifications Discovery Missions Community Invite Tokens [DOMAIN_NAME] Evalua…"
